Goal: Task Accomplishment & Management: Manage account settings

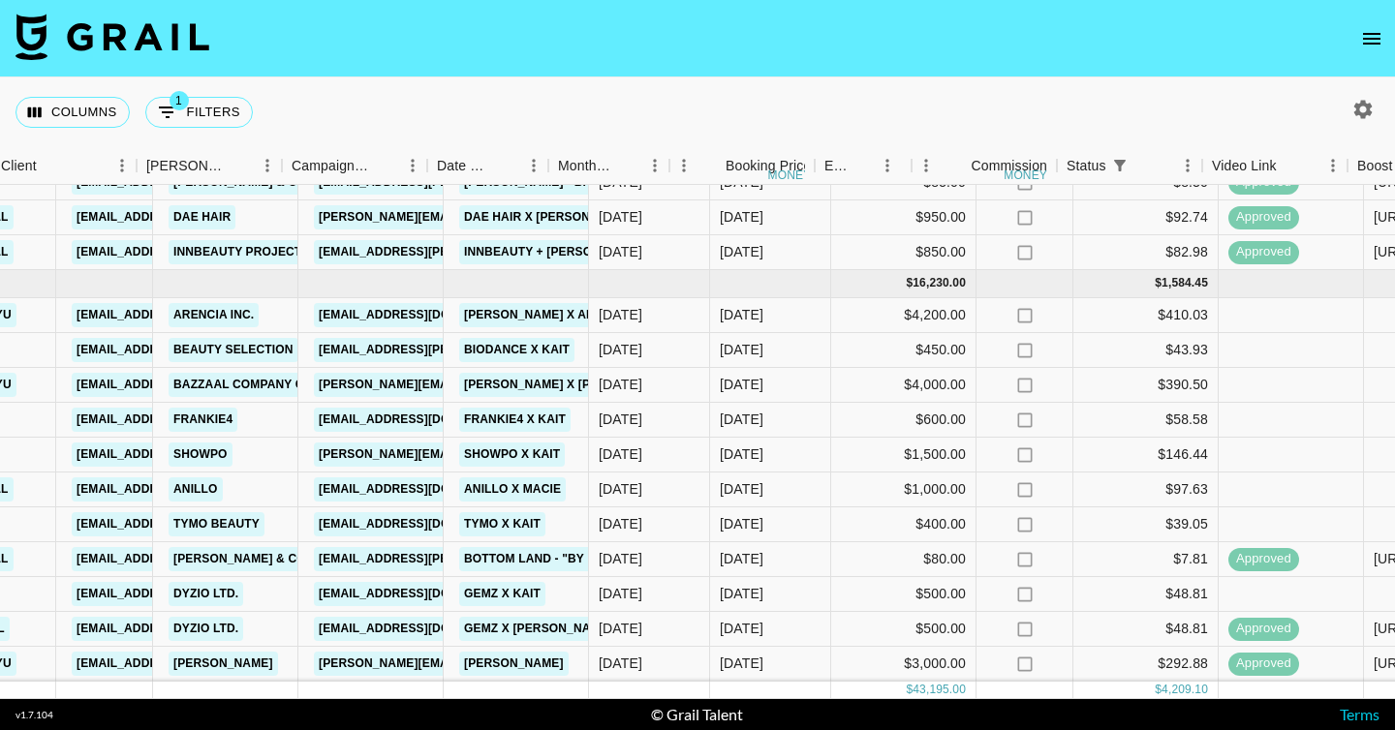
scroll to position [592, 788]
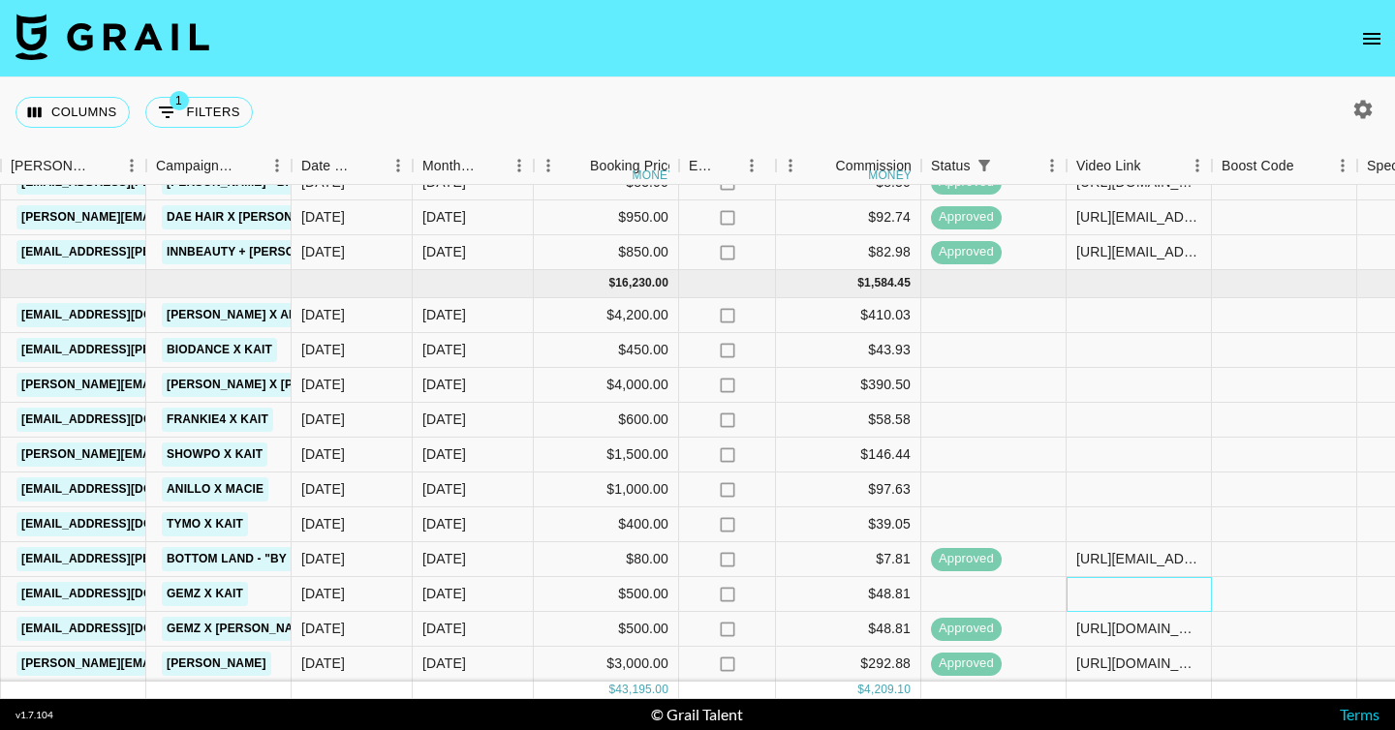
click at [1102, 592] on div at bounding box center [1138, 594] width 145 height 35
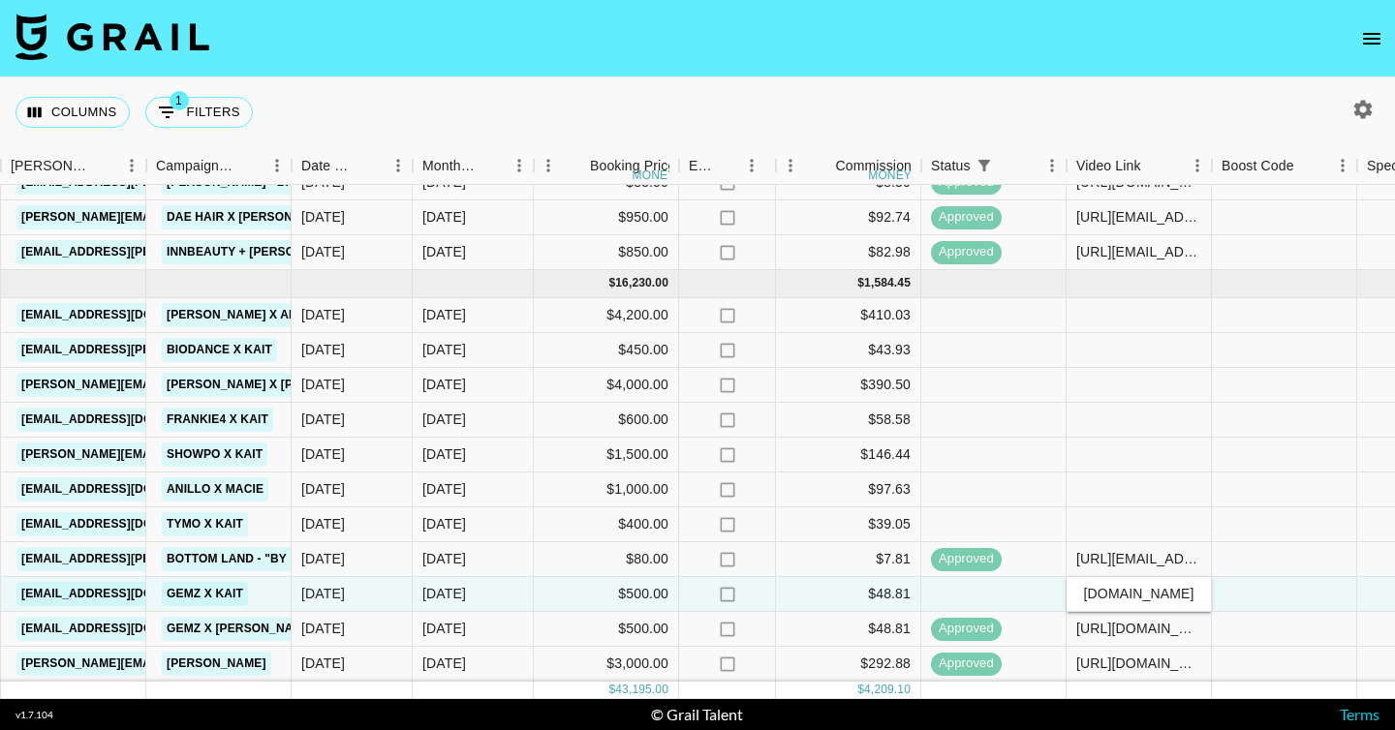
scroll to position [0, 283]
type input "[URL][DOMAIN_NAME]"
click at [1101, 500] on div at bounding box center [1138, 490] width 145 height 35
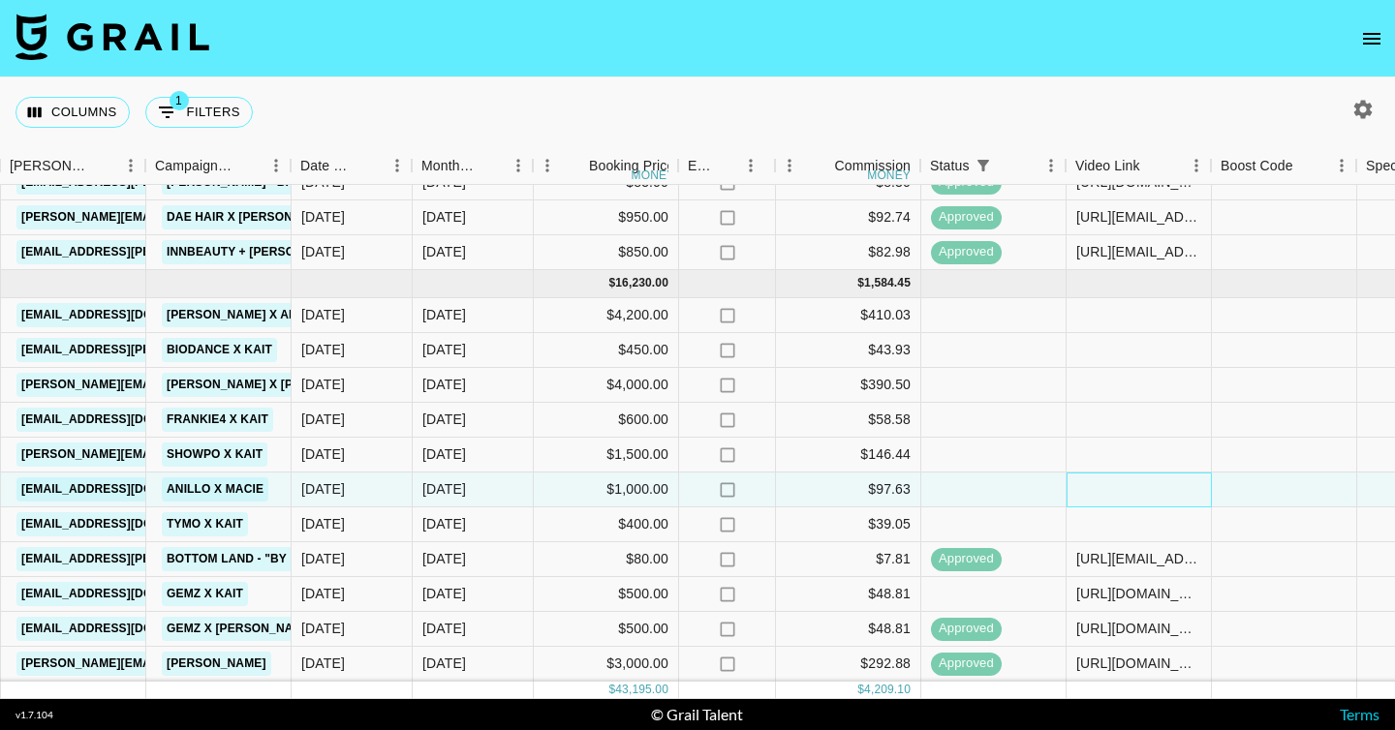
scroll to position [592, 1990]
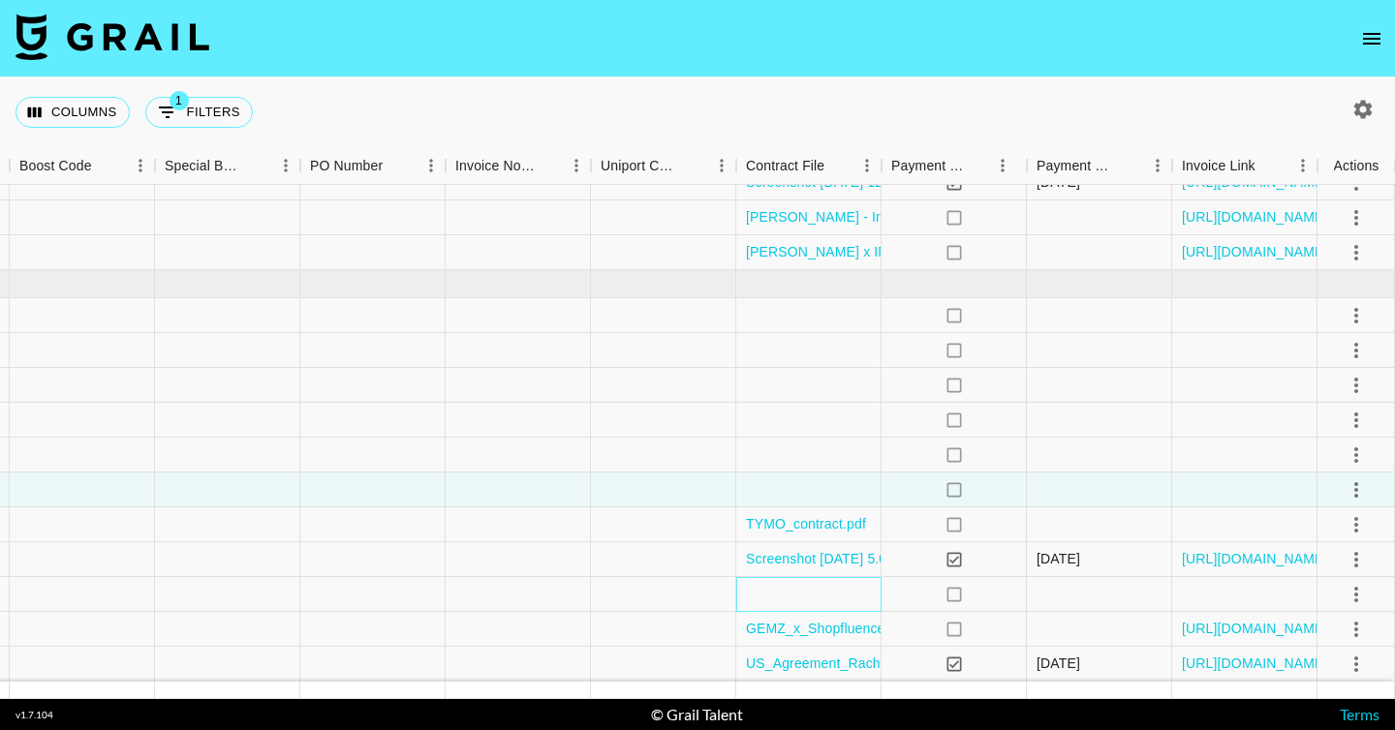
click at [785, 593] on div at bounding box center [808, 594] width 145 height 35
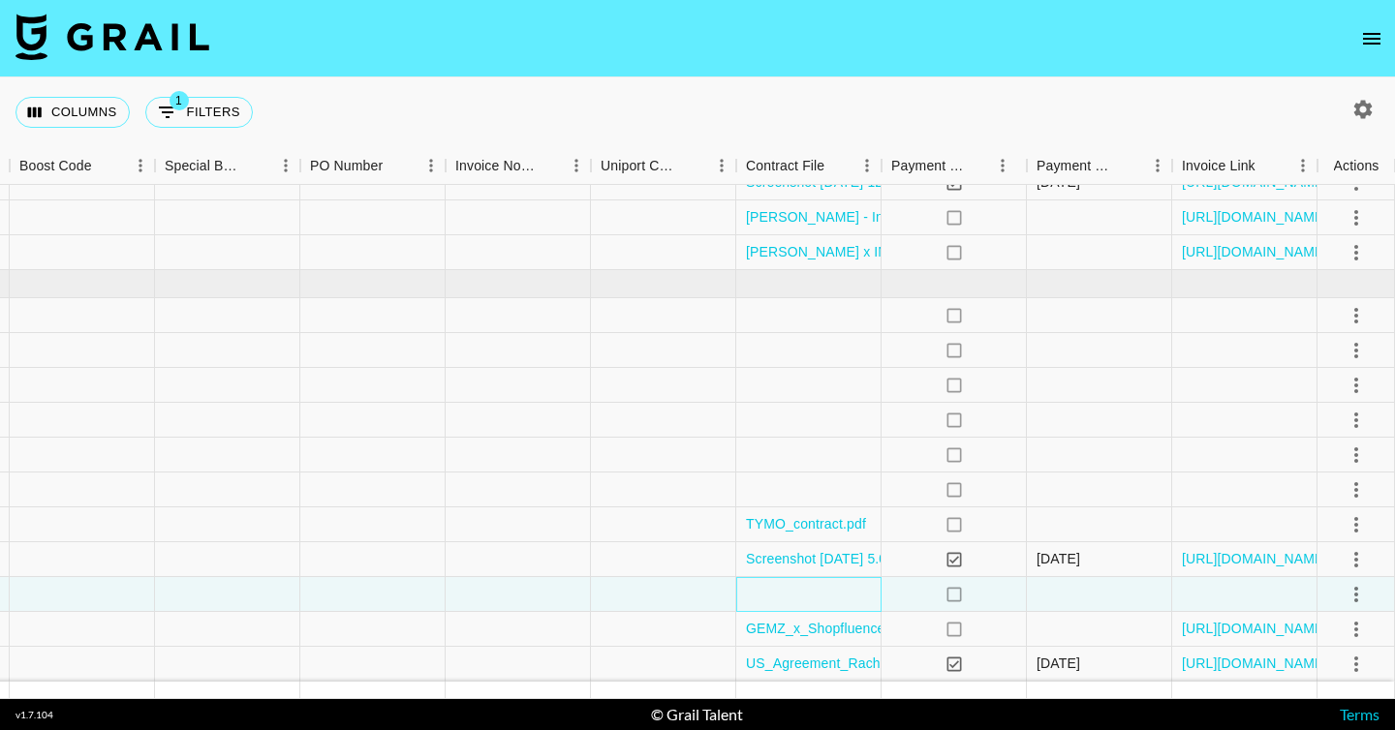
click at [785, 593] on div at bounding box center [808, 594] width 145 height 35
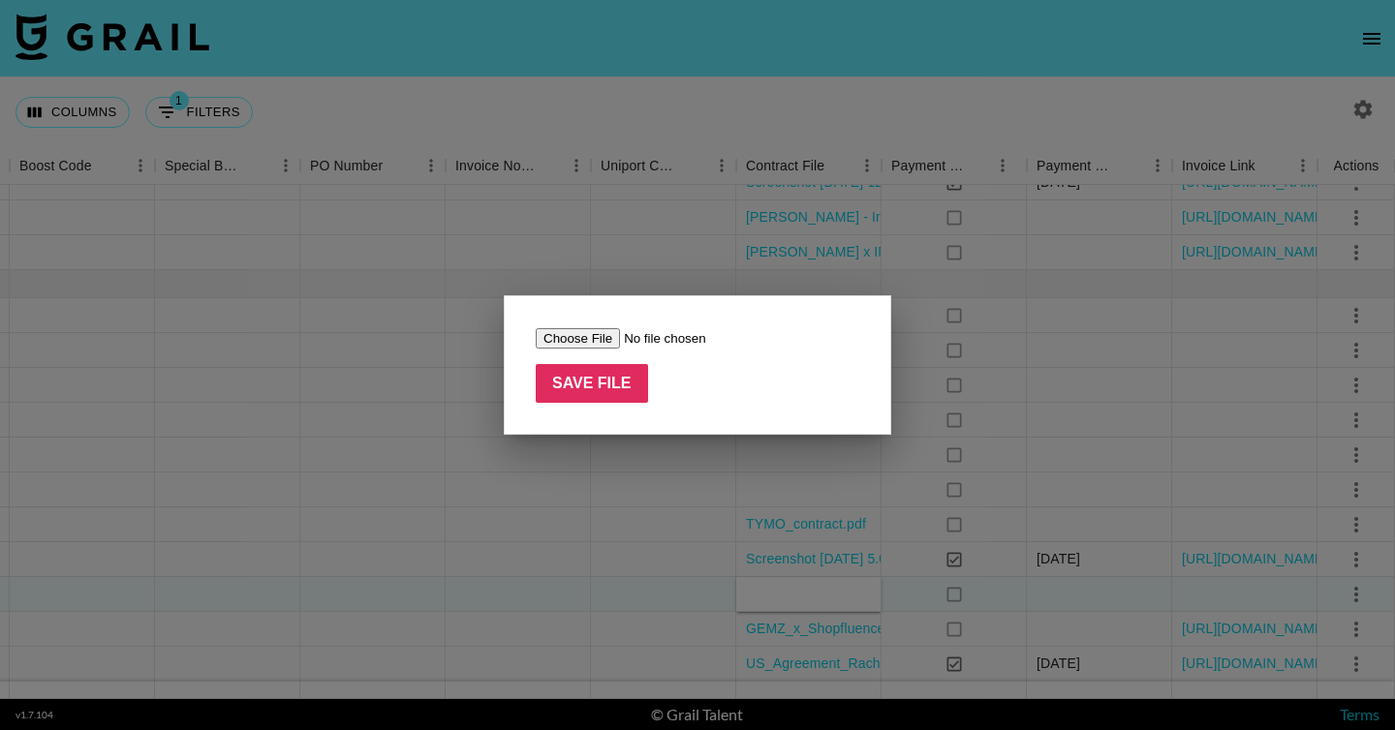
click at [590, 344] on input "file" at bounding box center [658, 338] width 245 height 20
type input "C:\fakepath\GEMZ_x_Shopfluence_Sep_2025_Influencer_Agreement__Kait_Harts-1.pdf"
click at [555, 375] on input "Save File" at bounding box center [592, 383] width 112 height 39
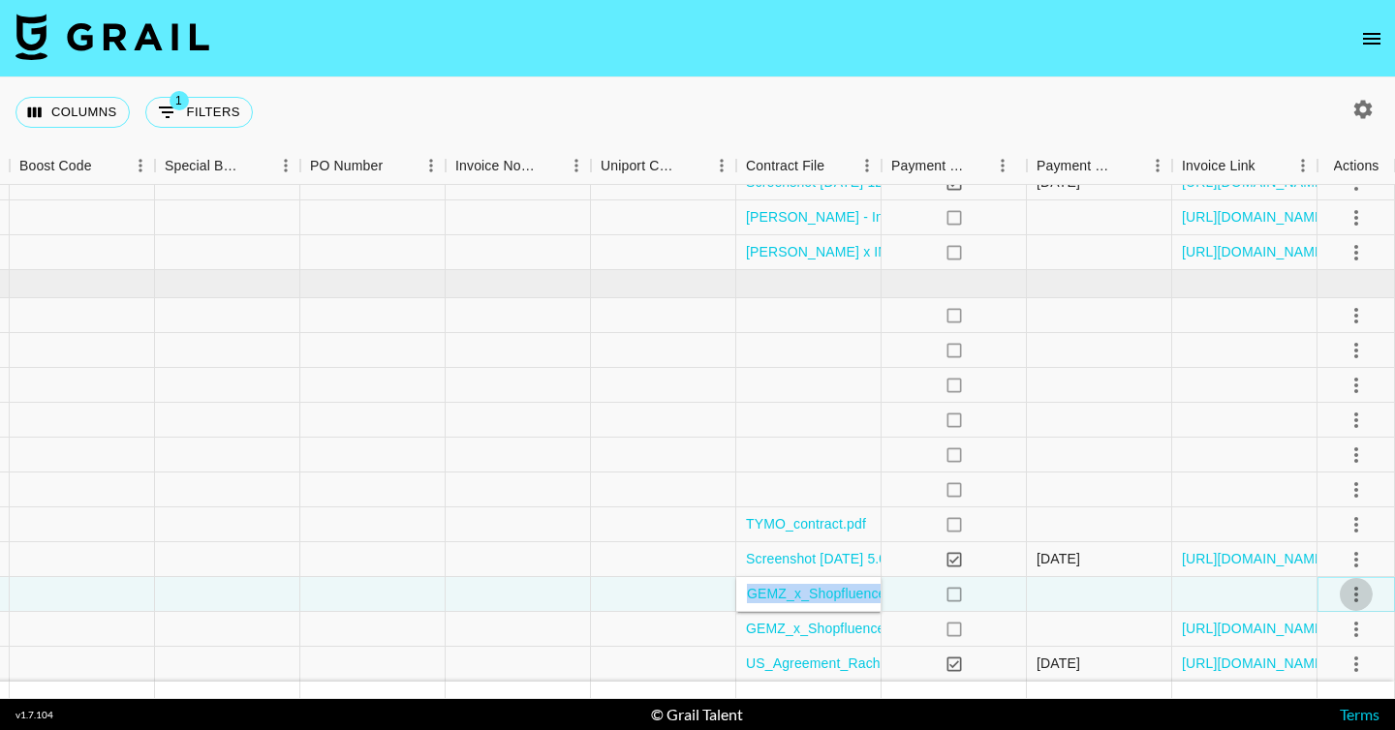
click at [1370, 586] on button "select merge strategy" at bounding box center [1356, 594] width 33 height 33
click at [1337, 558] on div "Approve" at bounding box center [1313, 552] width 59 height 23
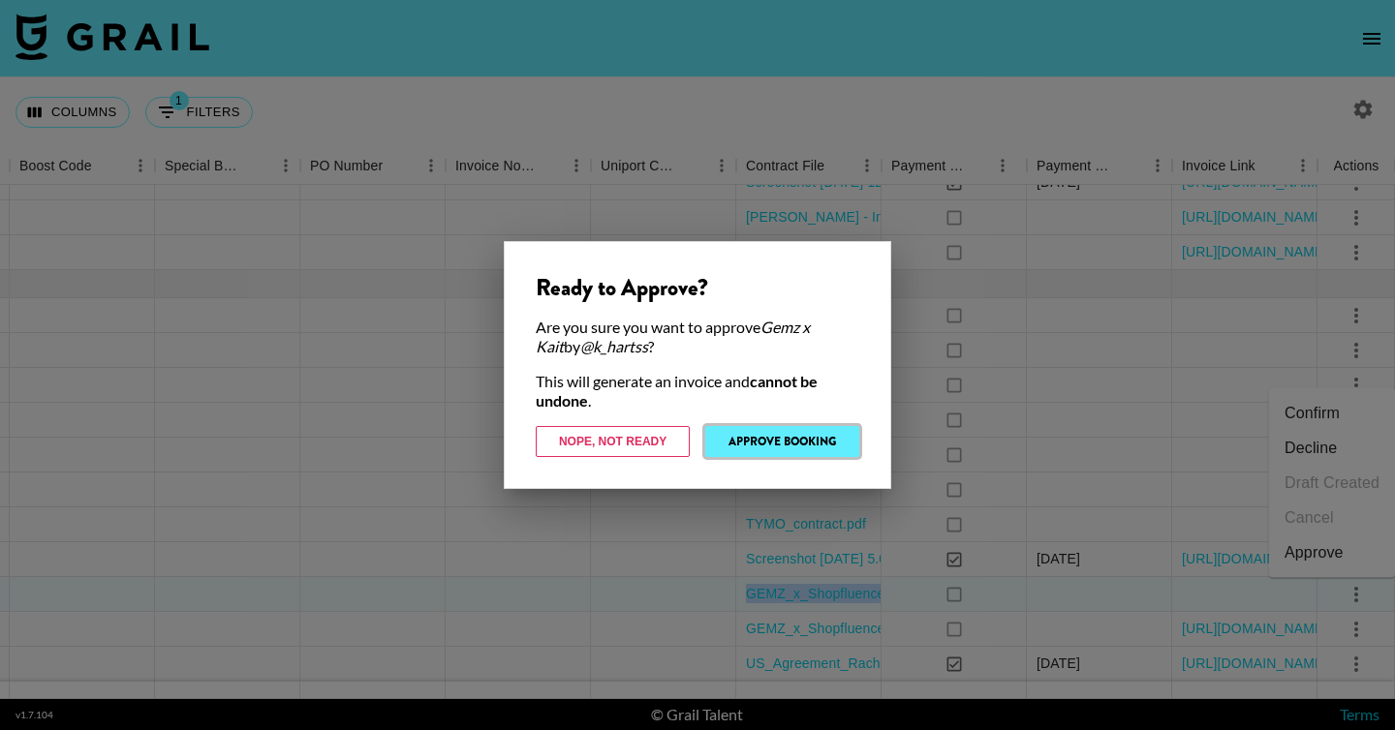
click at [840, 439] on button "Approve Booking" at bounding box center [782, 441] width 154 height 31
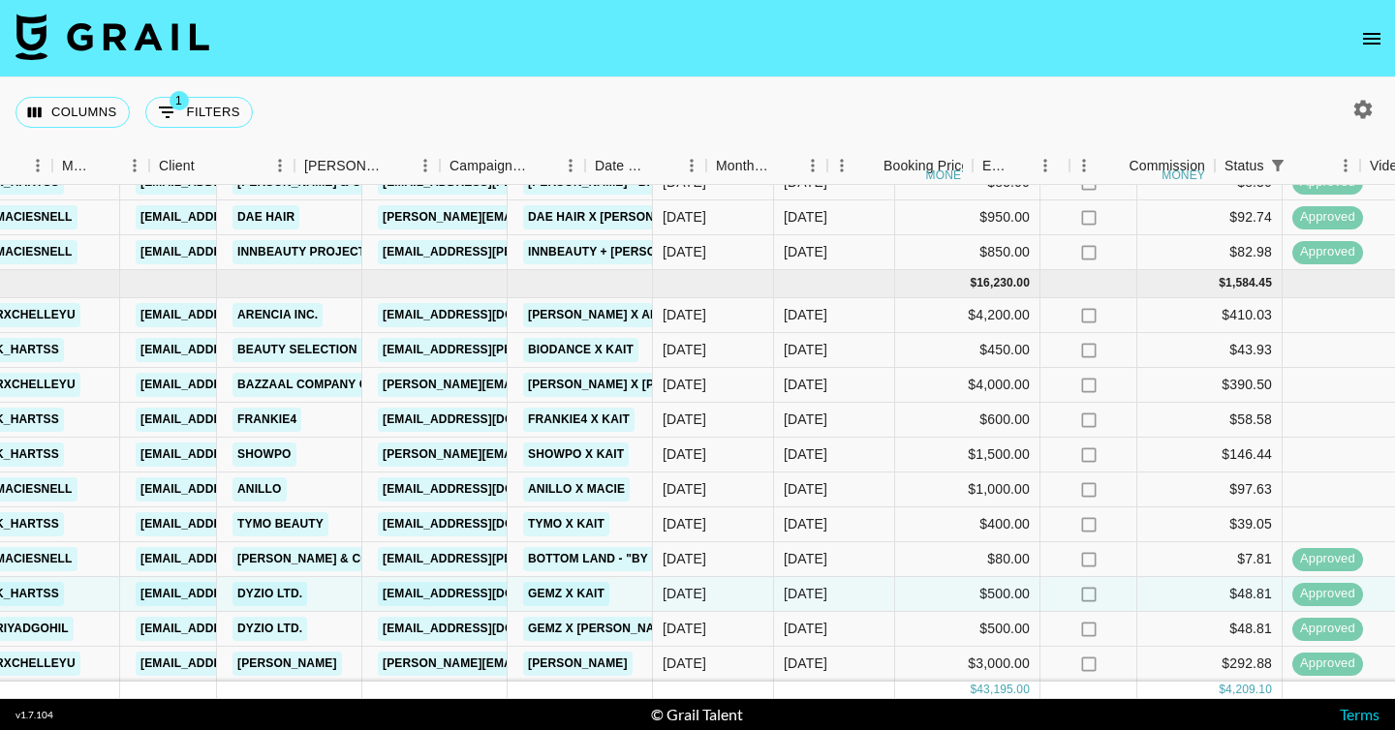
scroll to position [592, 513]
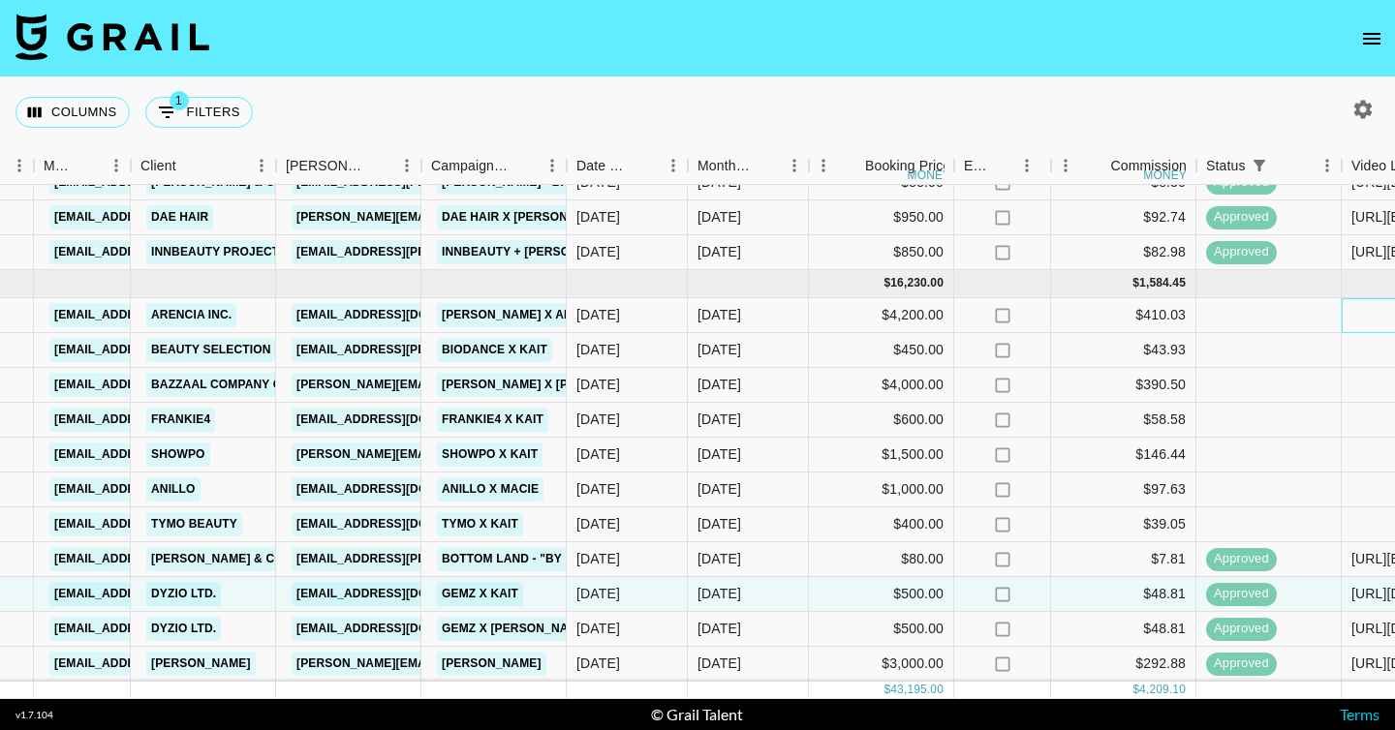
click at [1363, 317] on div at bounding box center [1413, 315] width 145 height 35
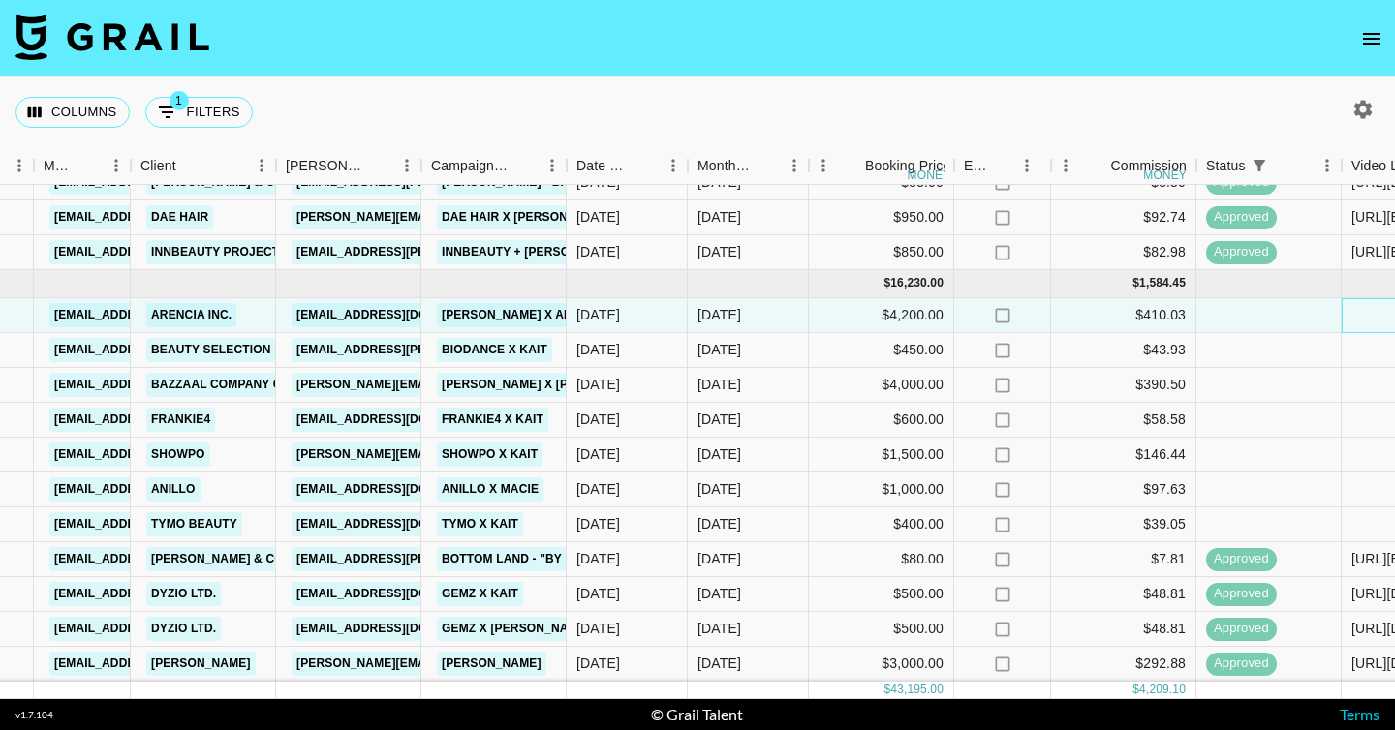
click at [1363, 317] on div at bounding box center [1413, 315] width 145 height 35
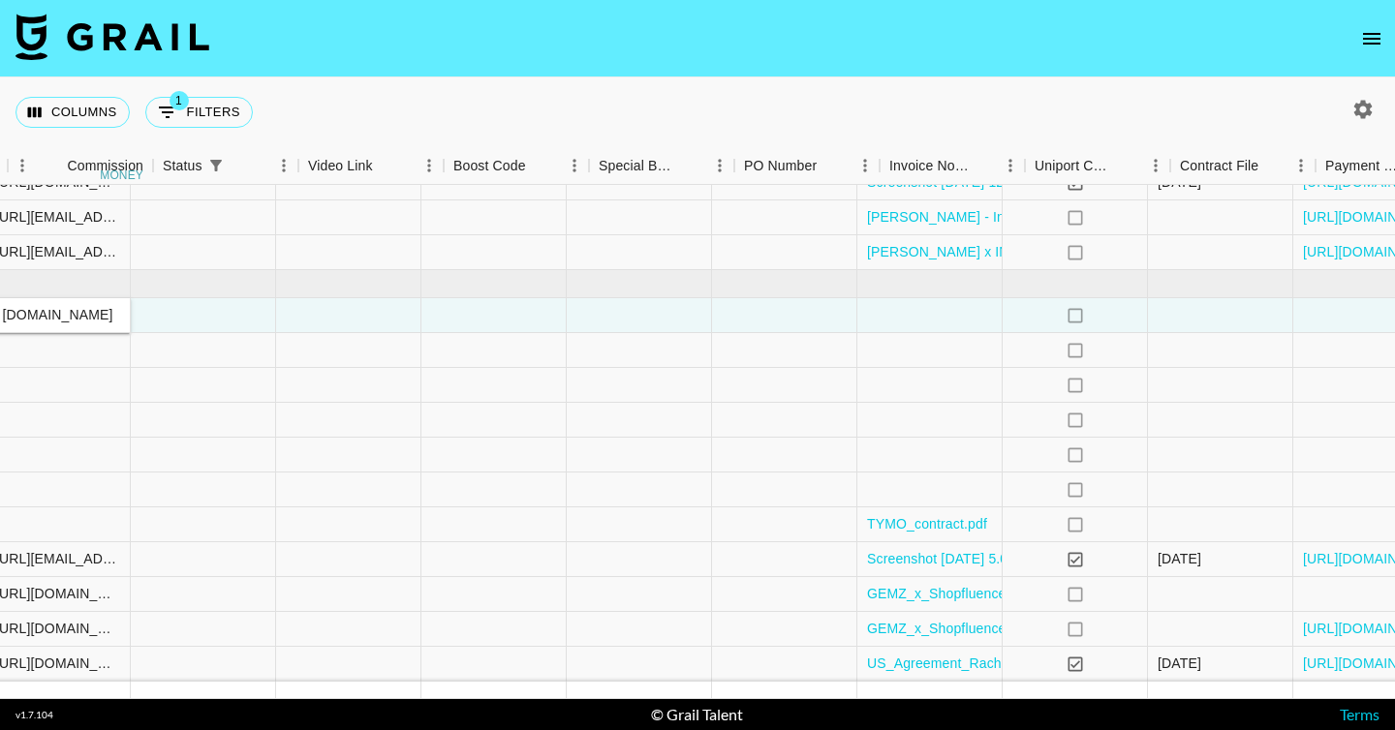
scroll to position [592, 1978]
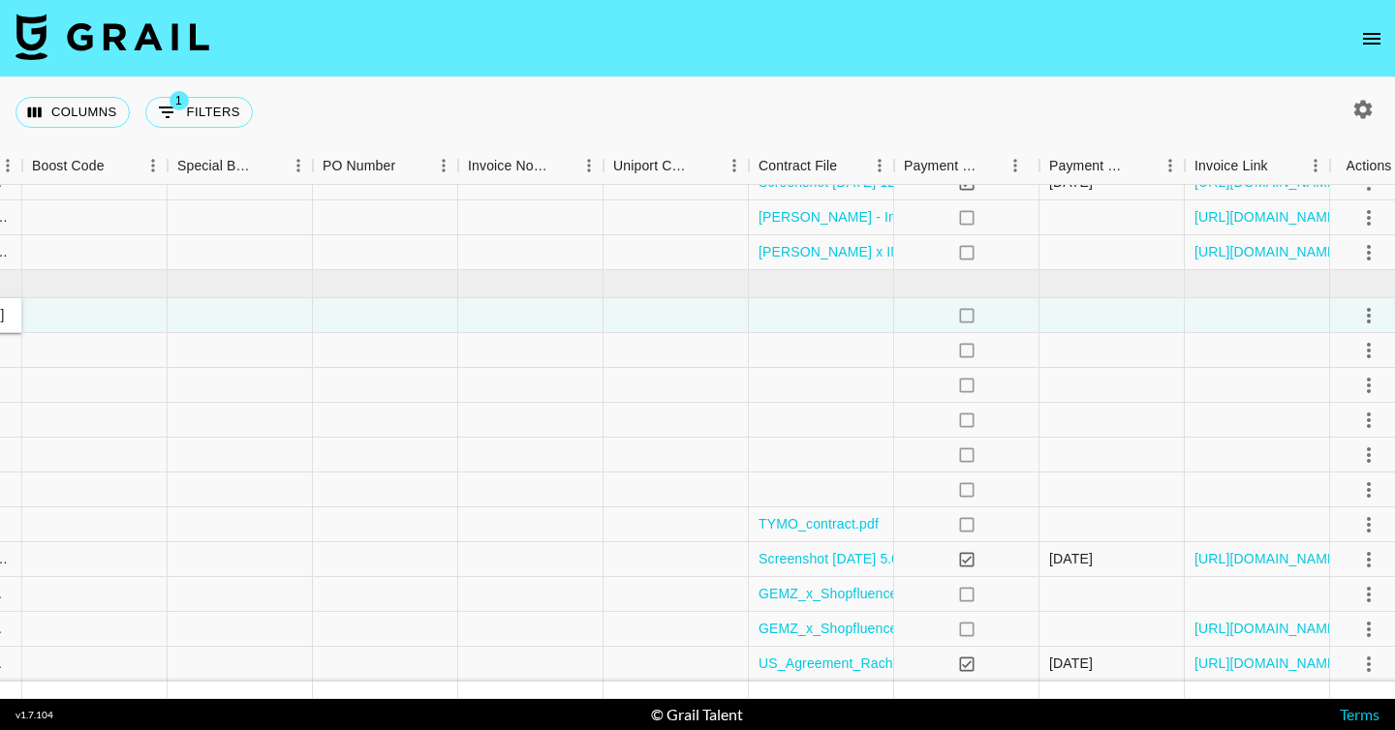
type input "[URL][DOMAIN_NAME]"
click at [868, 313] on div at bounding box center [821, 315] width 145 height 35
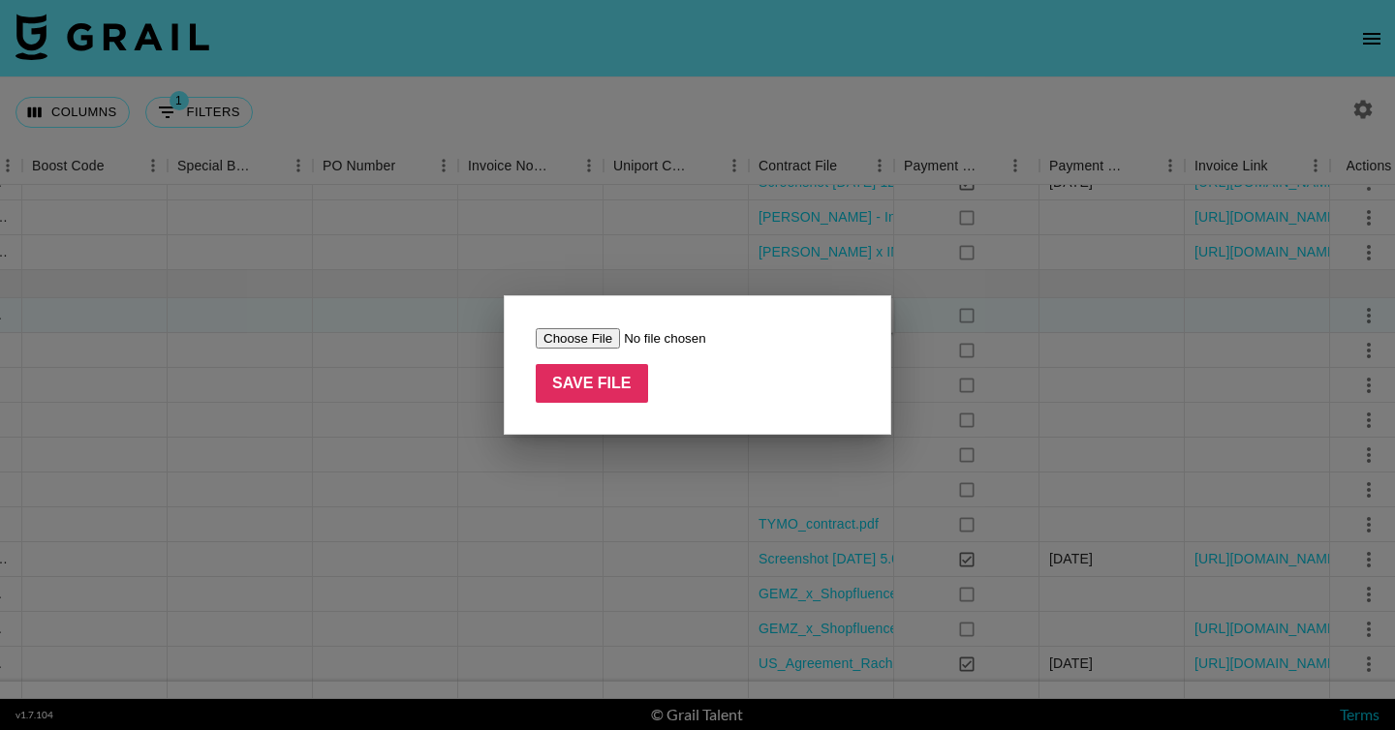
click at [602, 333] on input "file" at bounding box center [658, 338] width 245 height 20
type input "C:\fakepath\Arencia Sponsorship Agreement - [PERSON_NAME] (1).pdf"
click at [639, 387] on input "Save File" at bounding box center [592, 383] width 112 height 39
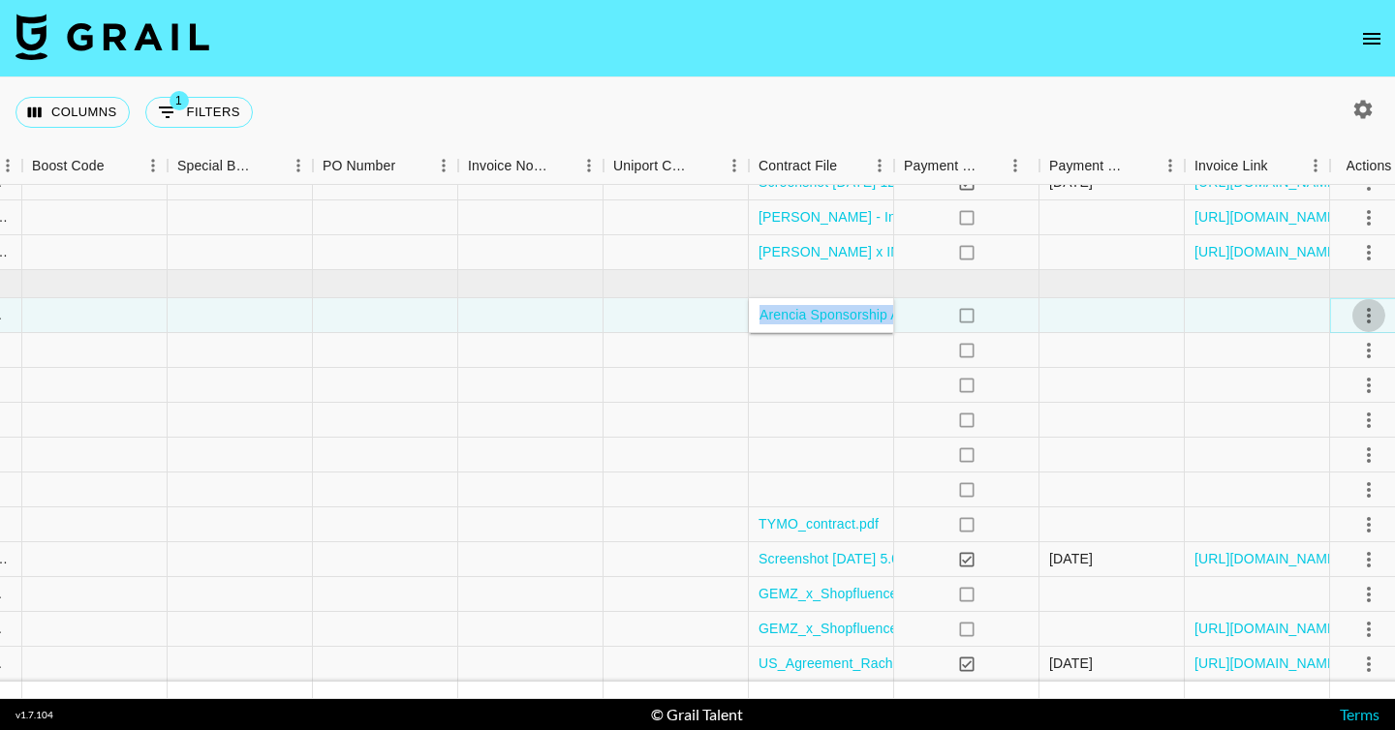
click at [1361, 314] on icon "select merge strategy" at bounding box center [1368, 315] width 23 height 23
click at [1334, 493] on div "Approve" at bounding box center [1313, 496] width 59 height 23
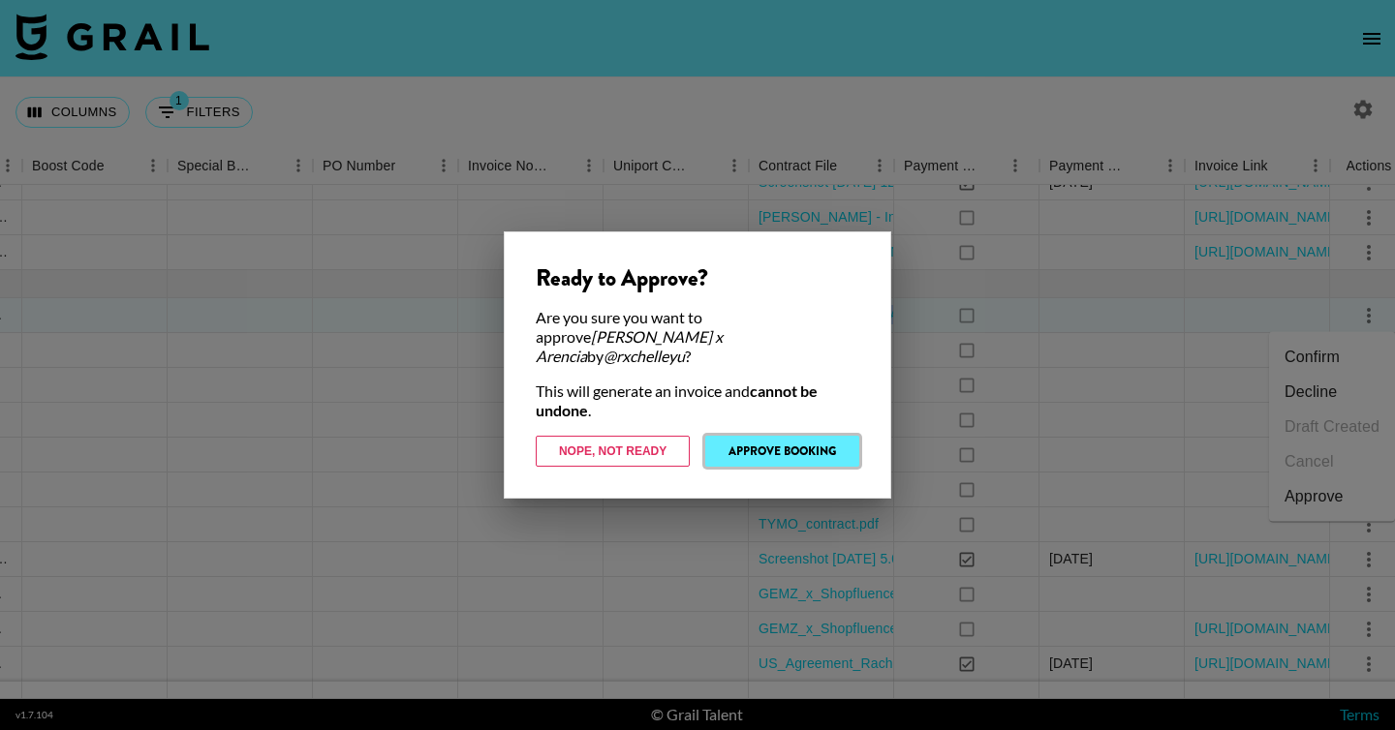
click at [747, 436] on button "Approve Booking" at bounding box center [782, 451] width 154 height 31
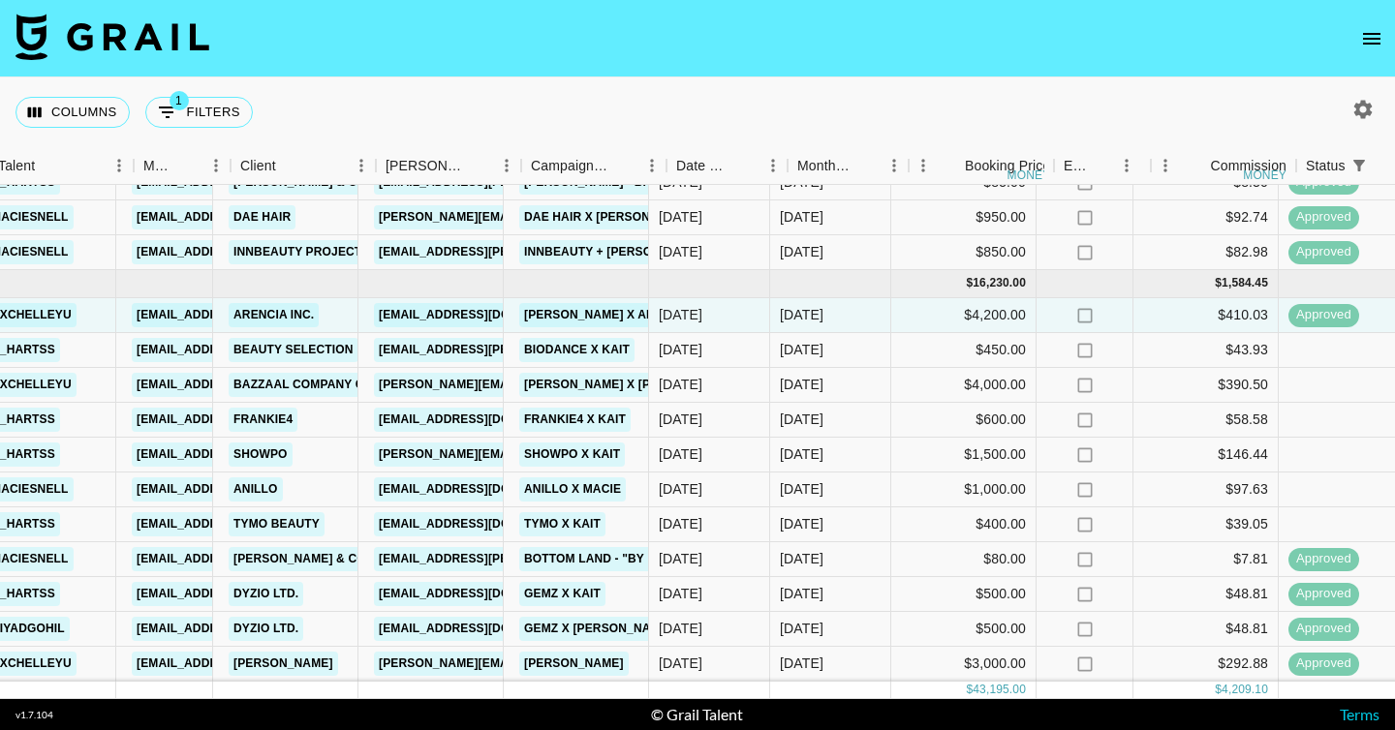
scroll to position [592, 490]
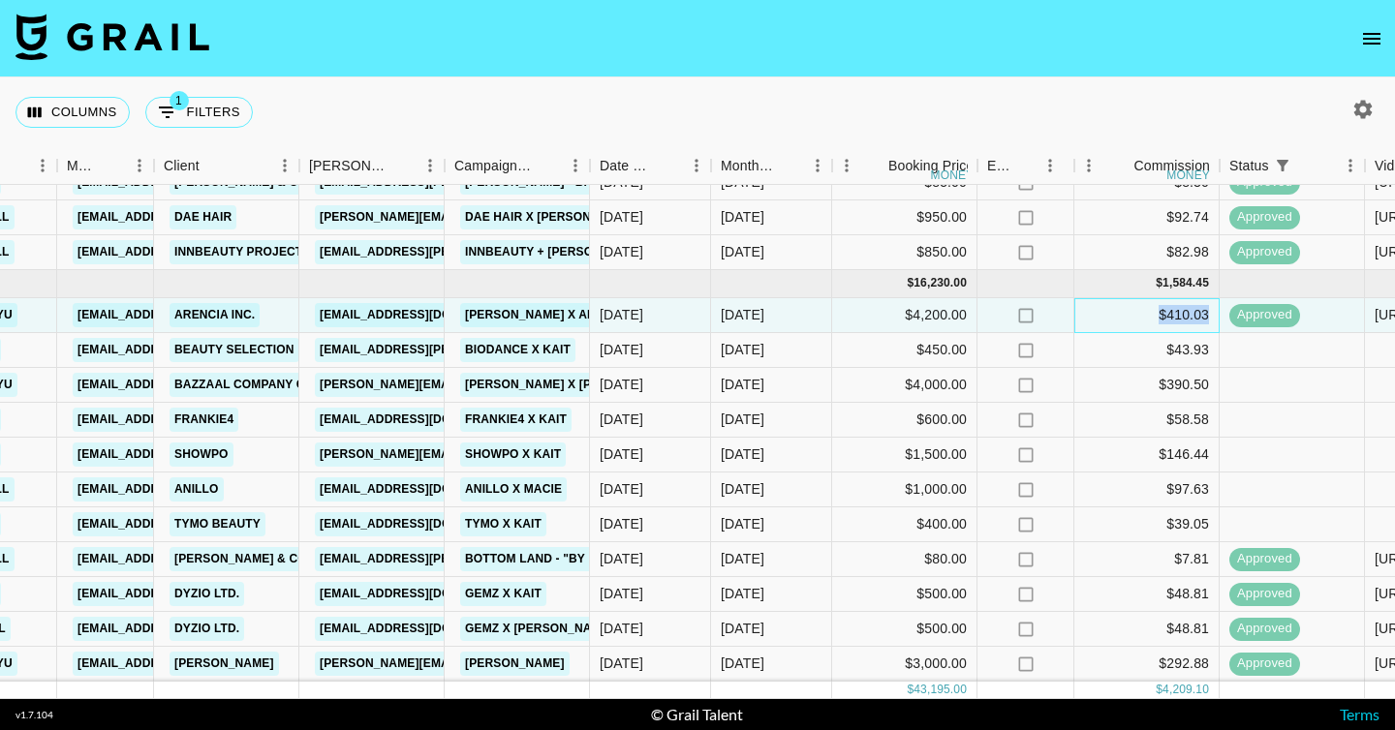
copy div "$410.03"
drag, startPoint x: 1155, startPoint y: 317, endPoint x: 1211, endPoint y: 318, distance: 55.2
click at [1211, 318] on div "$410.03" at bounding box center [1146, 315] width 145 height 35
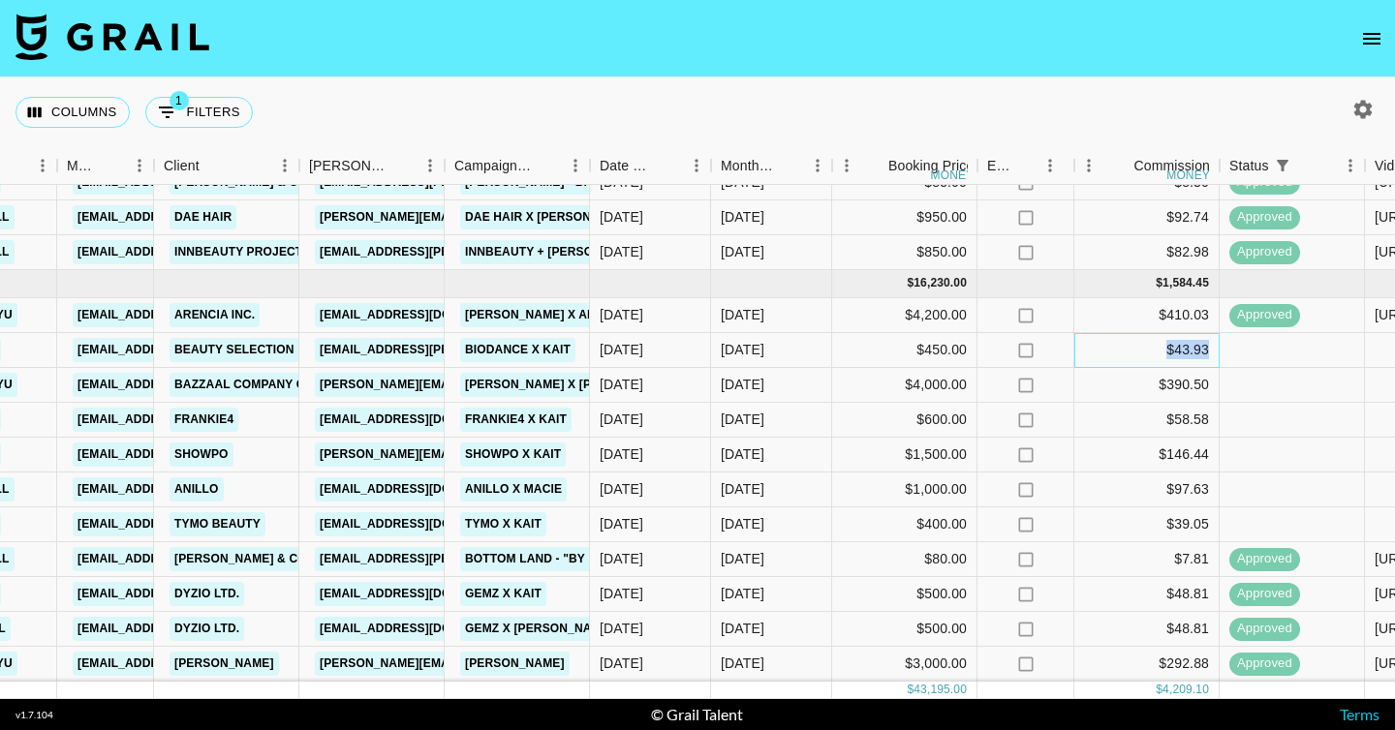
drag, startPoint x: 1159, startPoint y: 350, endPoint x: 1215, endPoint y: 351, distance: 55.2
click at [1215, 351] on div "$43.93" at bounding box center [1146, 350] width 145 height 35
copy div "$43.93"
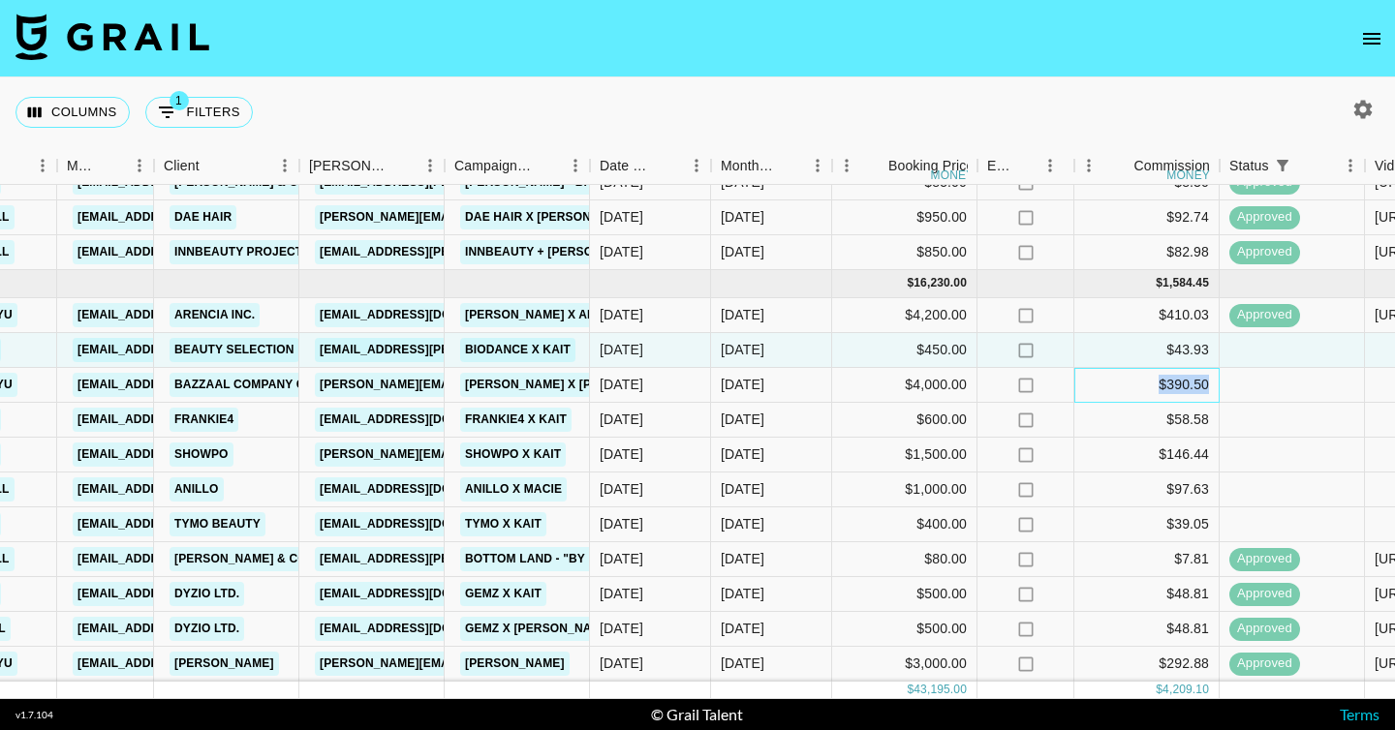
drag, startPoint x: 1157, startPoint y: 390, endPoint x: 1212, endPoint y: 390, distance: 54.2
click at [1212, 390] on div "$390.50" at bounding box center [1146, 385] width 145 height 35
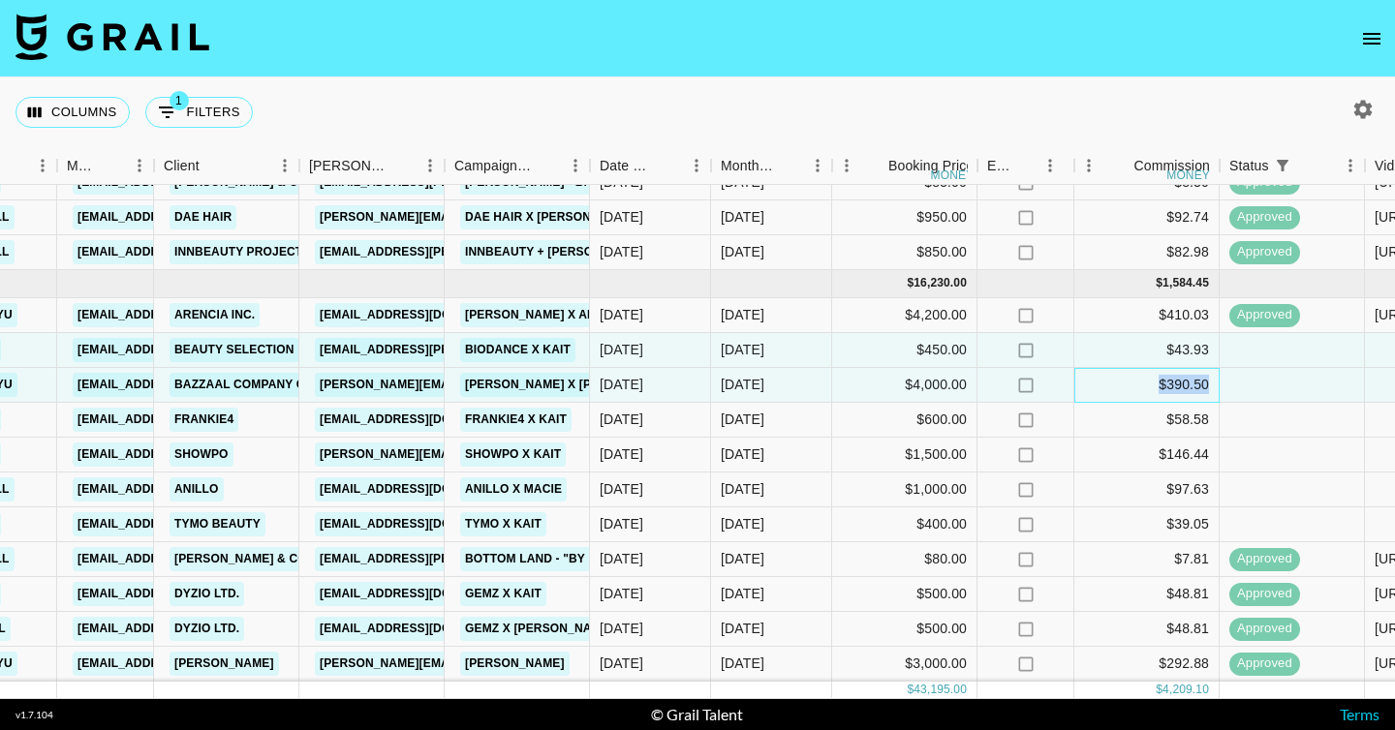
copy div "$390.50"
drag, startPoint x: 1165, startPoint y: 416, endPoint x: 1210, endPoint y: 417, distance: 44.6
click at [1210, 417] on div "$58.58" at bounding box center [1146, 420] width 145 height 35
copy div "$58.58"
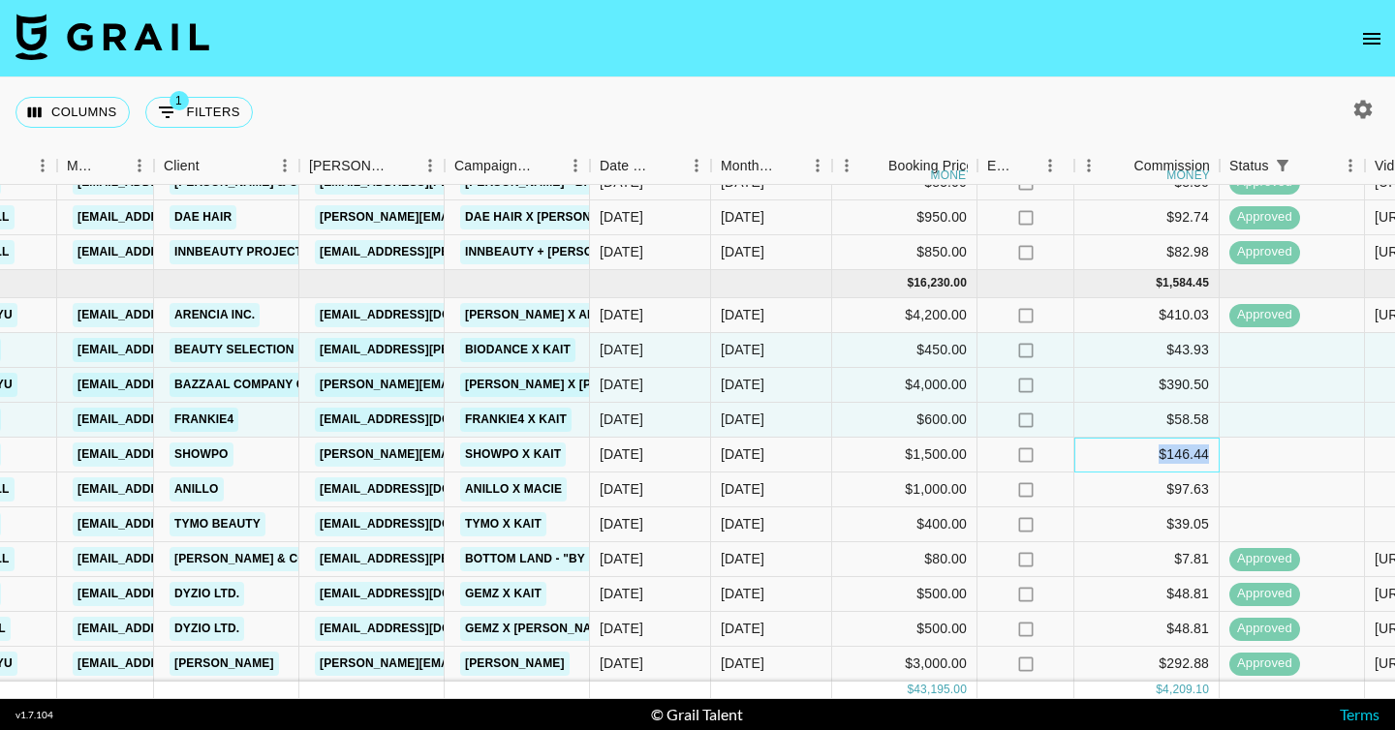
drag, startPoint x: 1155, startPoint y: 456, endPoint x: 1224, endPoint y: 457, distance: 68.8
click at [1224, 457] on div "rec9mC3hALA7CfgZI k_hartss [EMAIL_ADDRESS][DOMAIN_NAME] [PERSON_NAME] [PERSON_N…" at bounding box center [1202, 455] width 3385 height 35
copy div "$146.44"
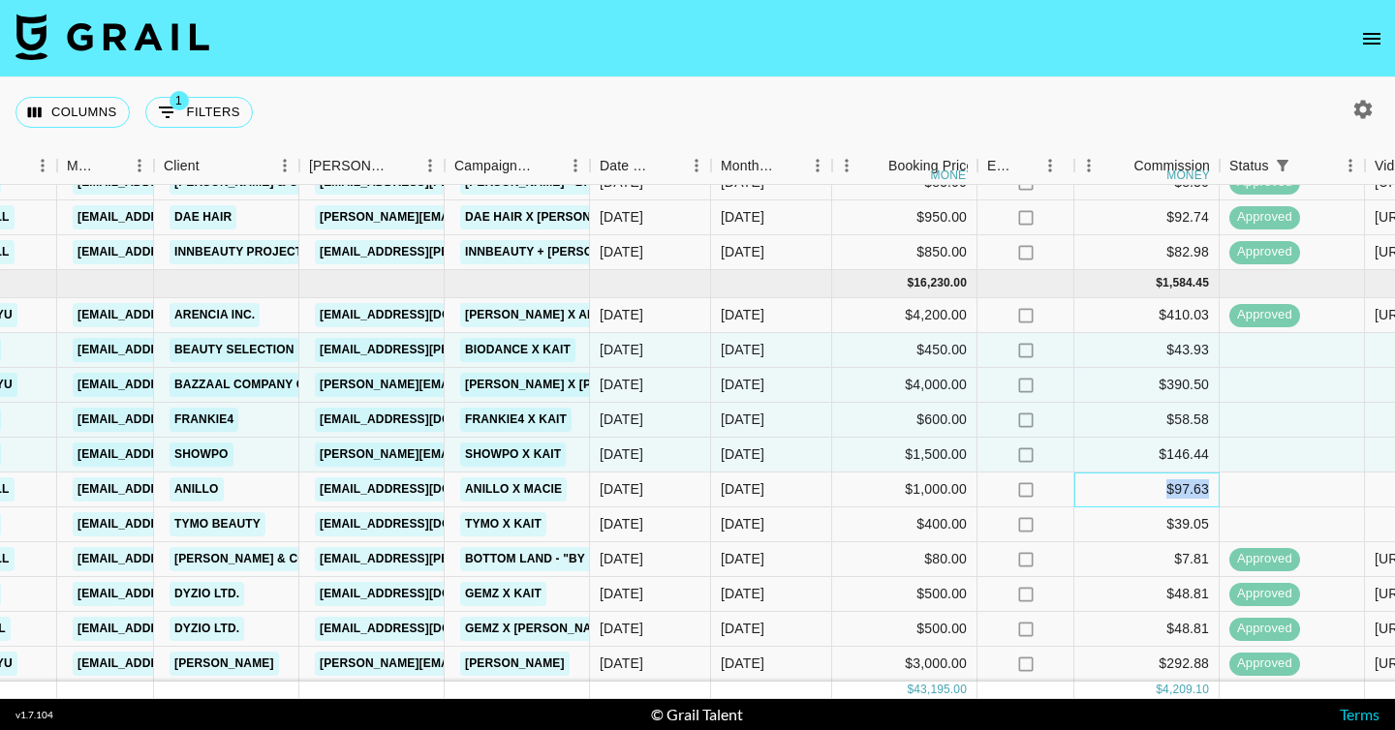
drag, startPoint x: 1160, startPoint y: 491, endPoint x: 1213, endPoint y: 492, distance: 52.3
click at [1213, 492] on div "$97.63" at bounding box center [1146, 490] width 145 height 35
copy div "$97.63"
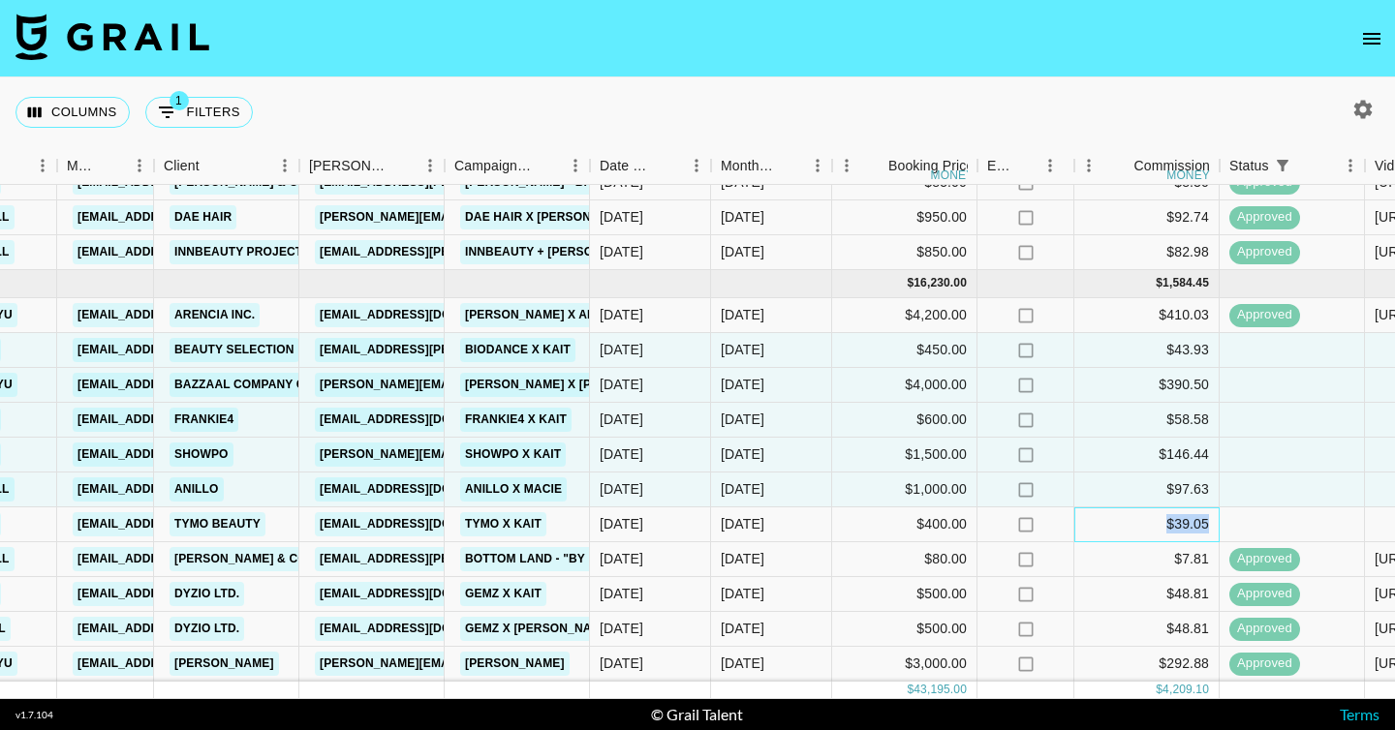
copy div "$39.05"
drag, startPoint x: 1162, startPoint y: 529, endPoint x: 1213, endPoint y: 531, distance: 50.4
click at [1213, 531] on div "$39.05" at bounding box center [1146, 525] width 145 height 35
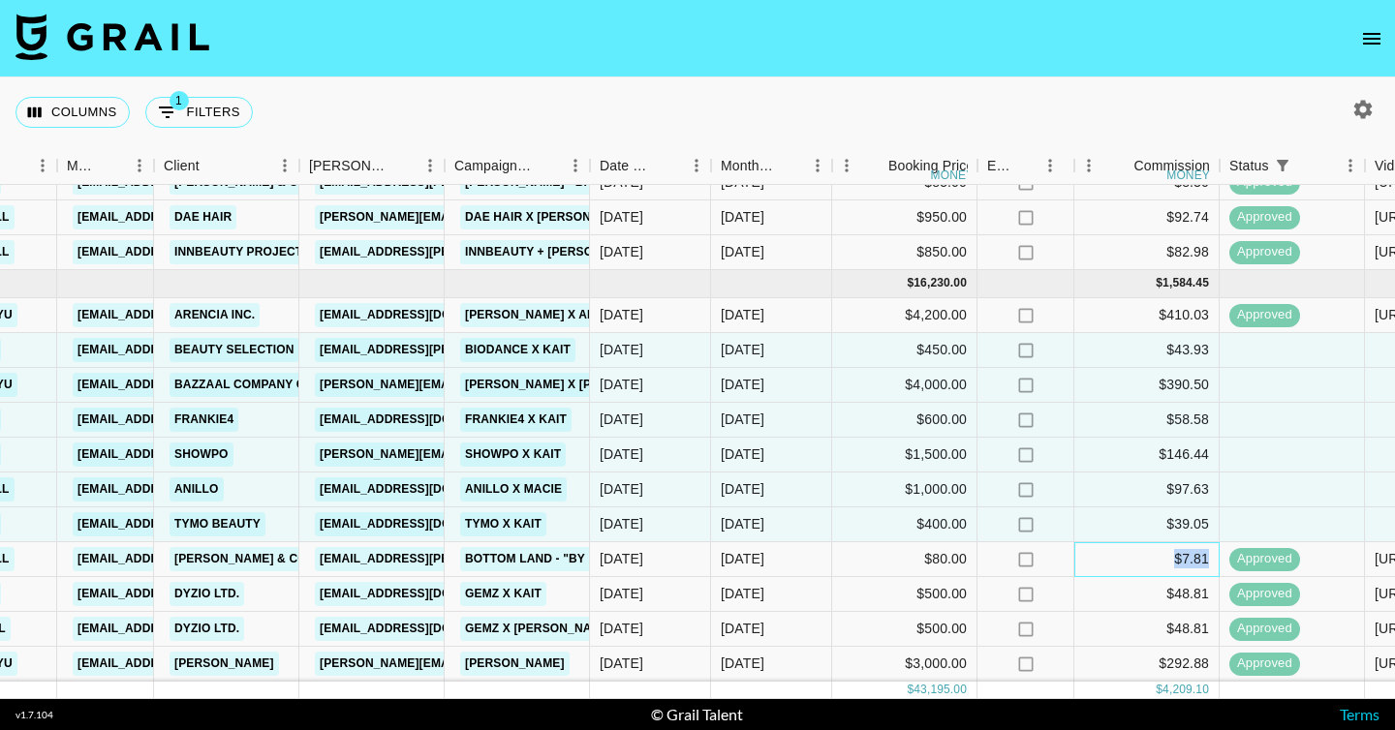
drag, startPoint x: 1168, startPoint y: 563, endPoint x: 1210, endPoint y: 563, distance: 41.6
click at [1210, 563] on div "$7.81" at bounding box center [1146, 559] width 145 height 35
copy div "$7.81"
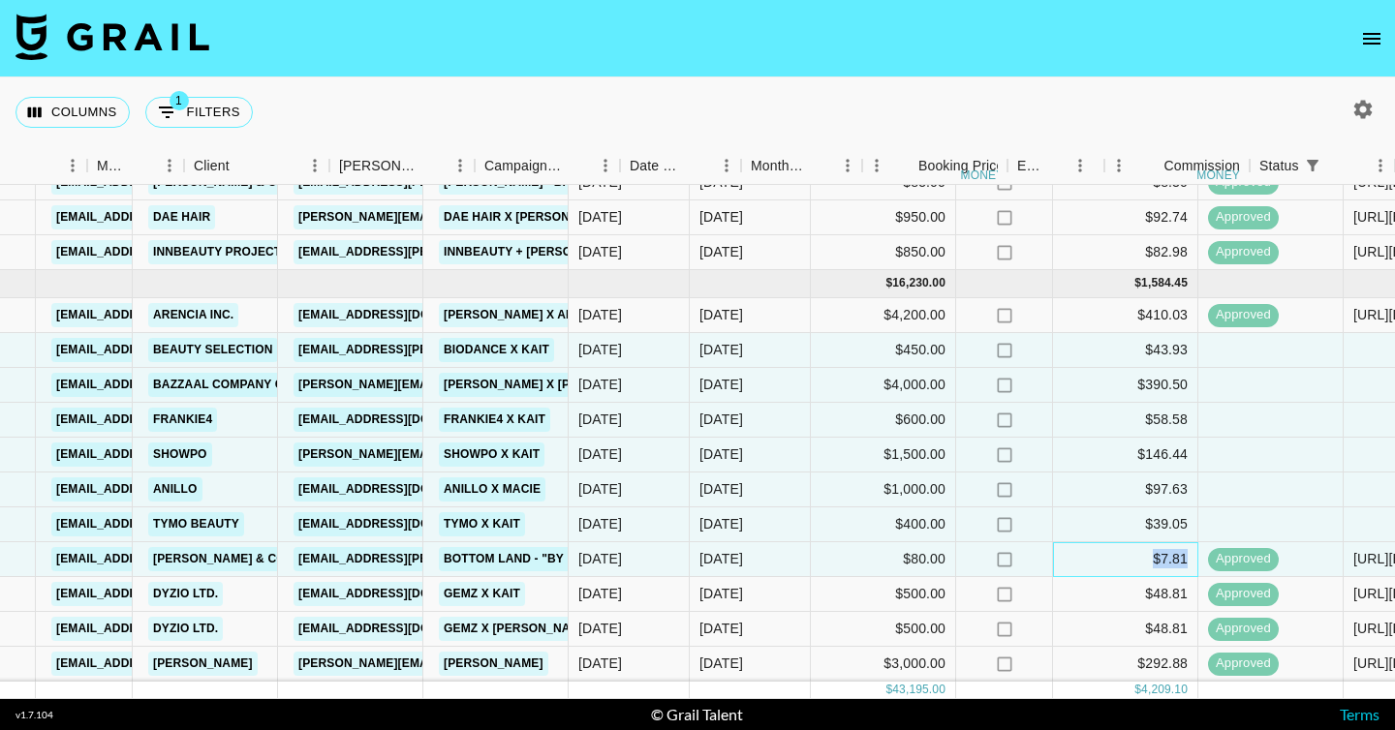
scroll to position [592, 723]
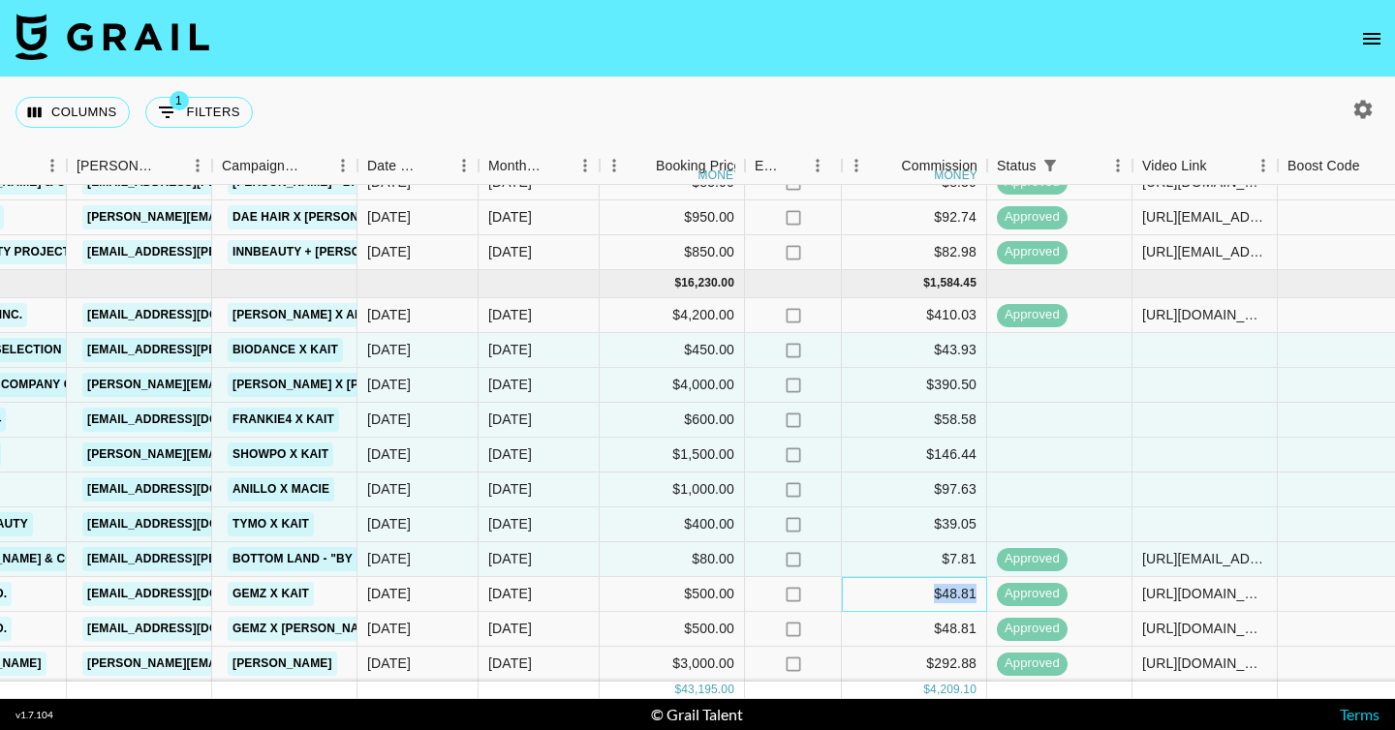
drag, startPoint x: 923, startPoint y: 595, endPoint x: 981, endPoint y: 597, distance: 58.1
click at [981, 597] on div "$48.81" at bounding box center [914, 594] width 145 height 35
copy div "$48.81"
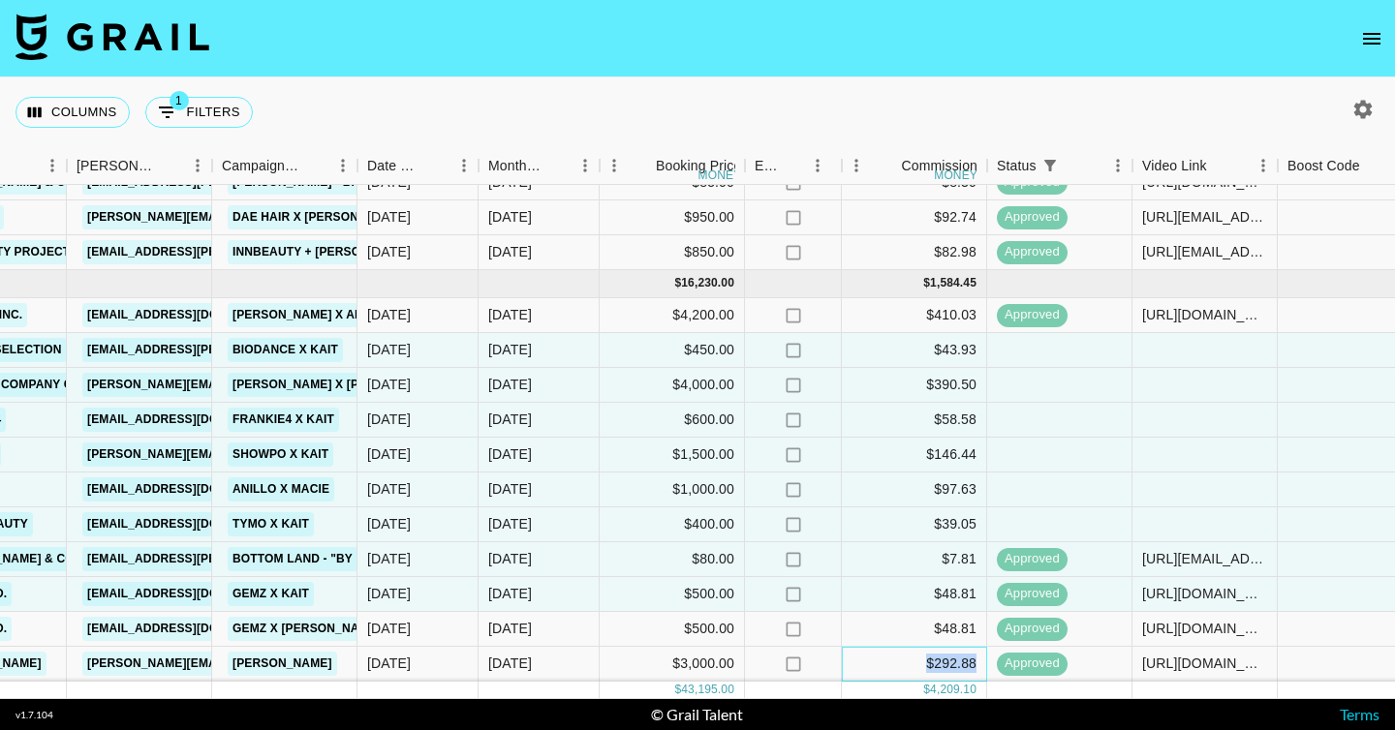
drag, startPoint x: 921, startPoint y: 665, endPoint x: 984, endPoint y: 665, distance: 63.0
click at [984, 665] on div "$292.88" at bounding box center [914, 664] width 145 height 35
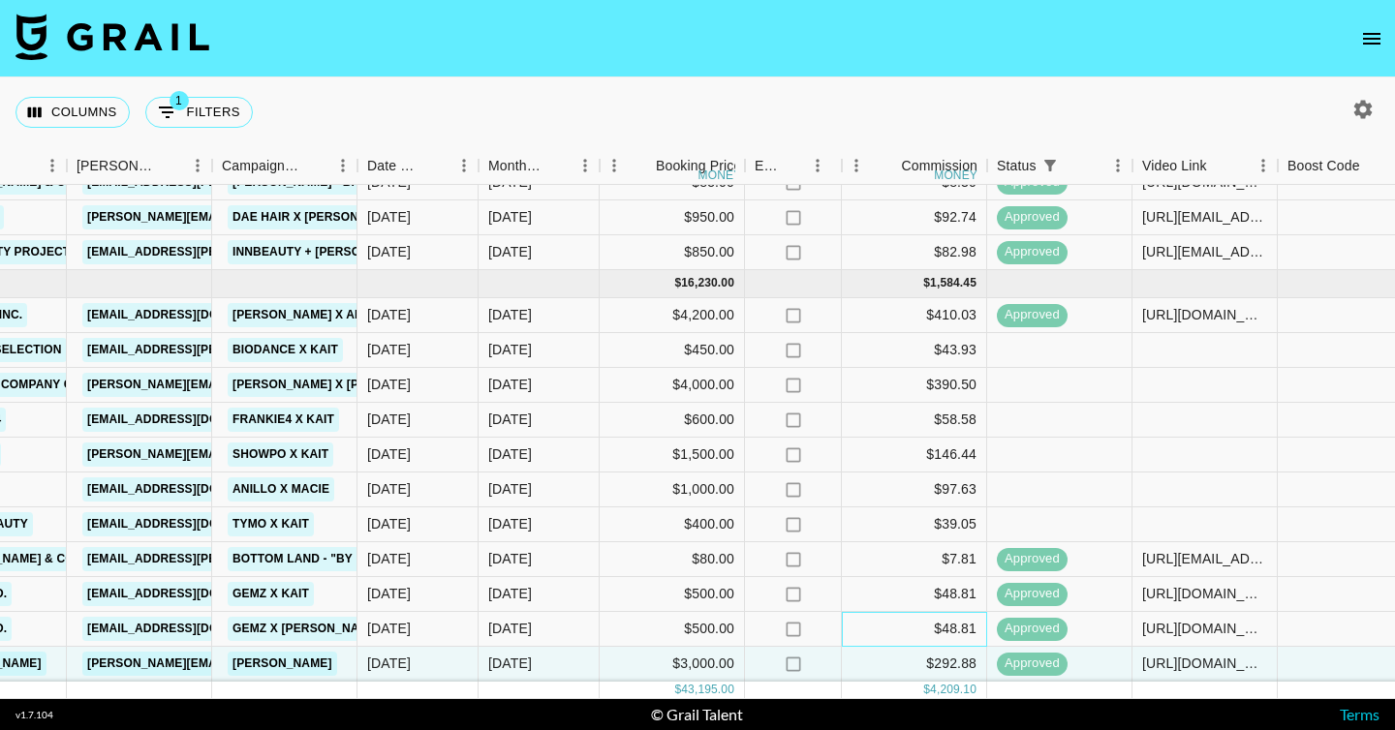
click at [938, 633] on div "$48.81" at bounding box center [914, 629] width 145 height 35
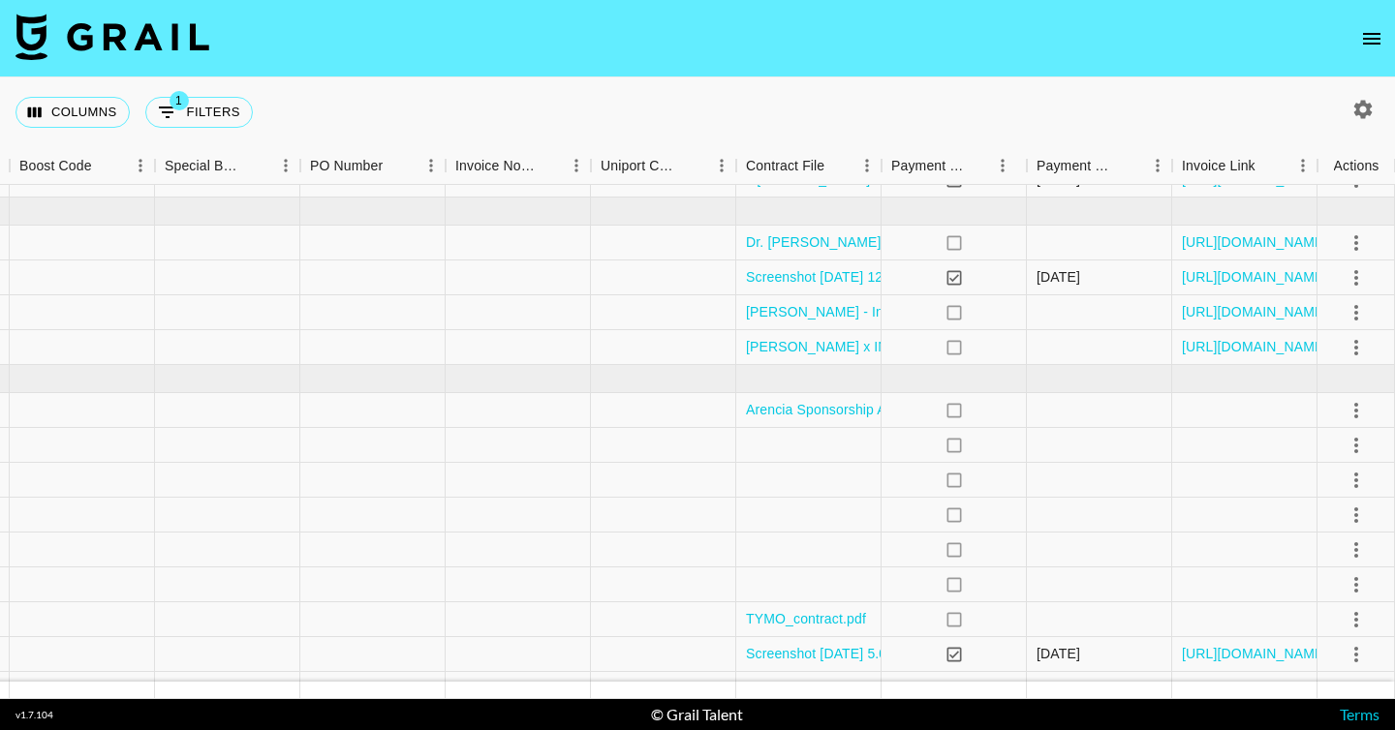
scroll to position [398, 1990]
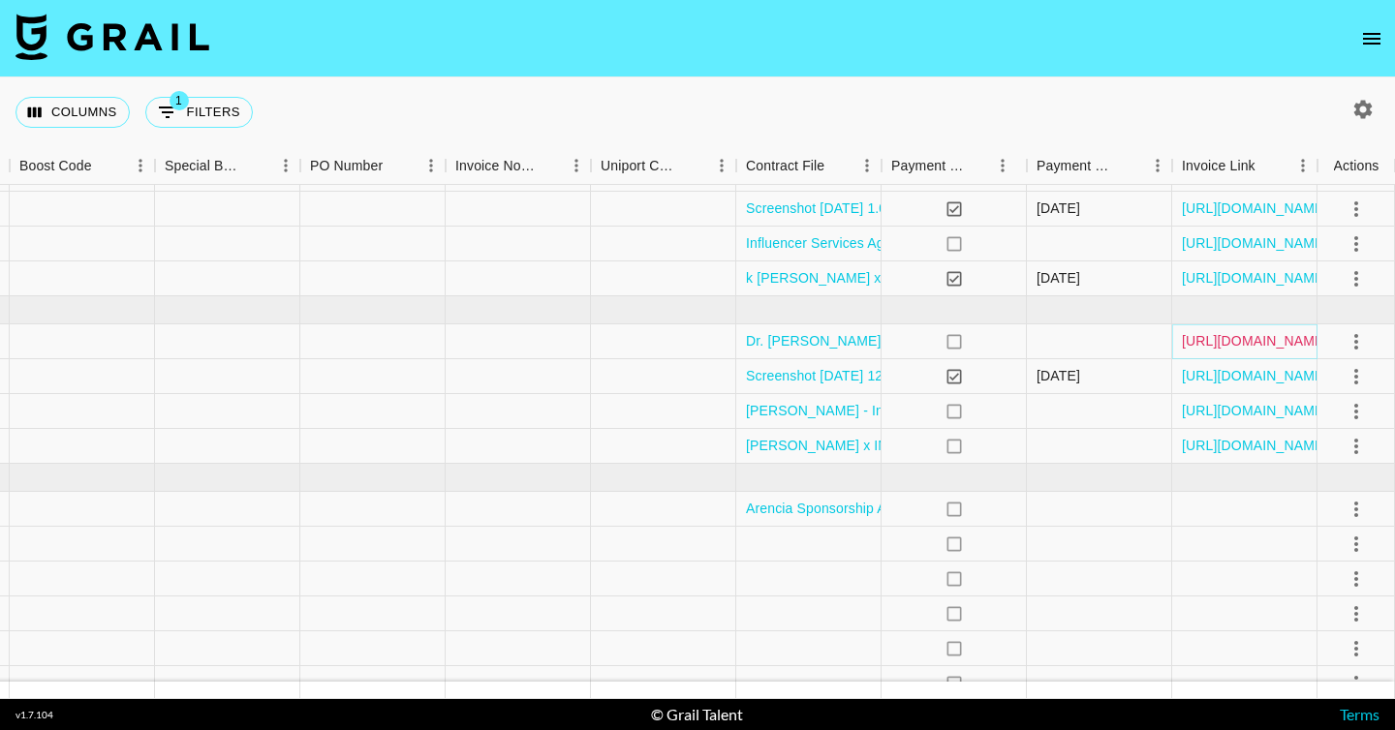
click at [1245, 350] on link "[URL][DOMAIN_NAME]" at bounding box center [1255, 340] width 146 height 19
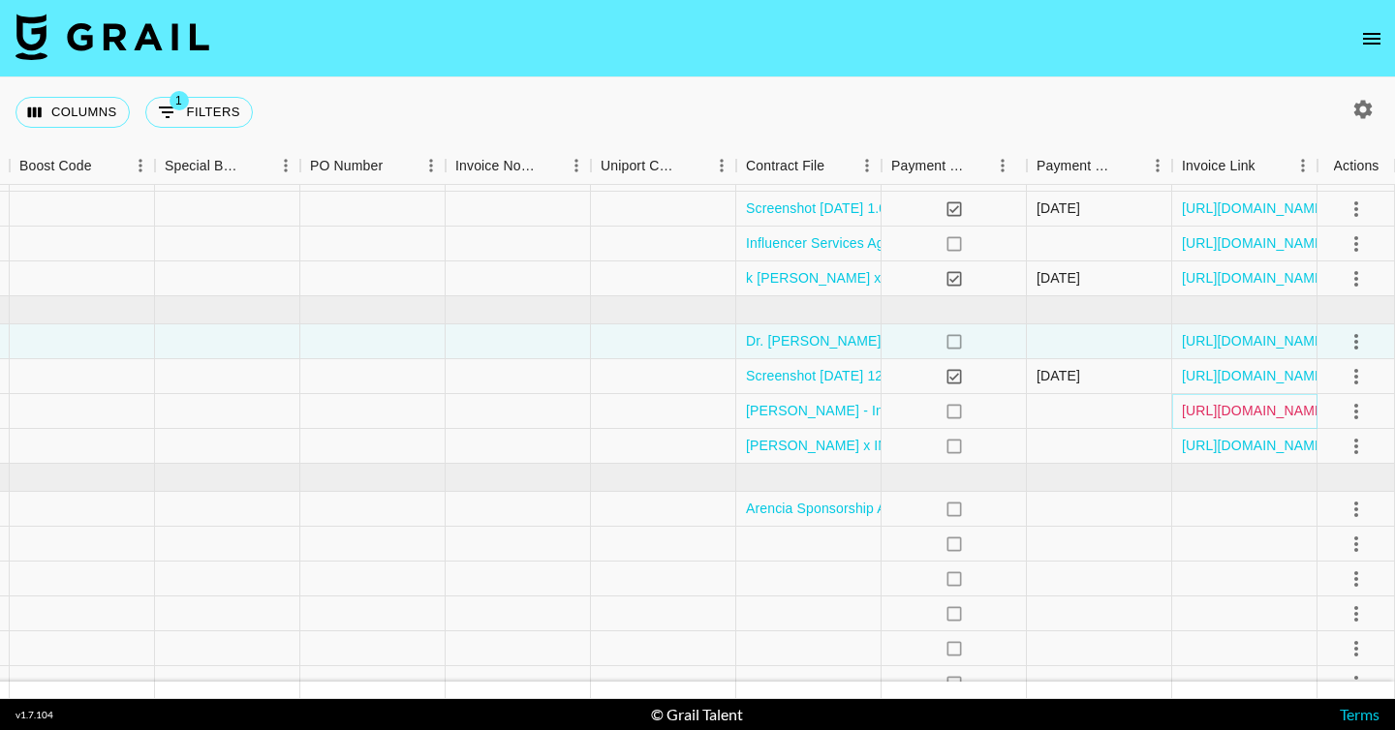
click at [1237, 415] on link "[URL][DOMAIN_NAME]" at bounding box center [1255, 410] width 146 height 19
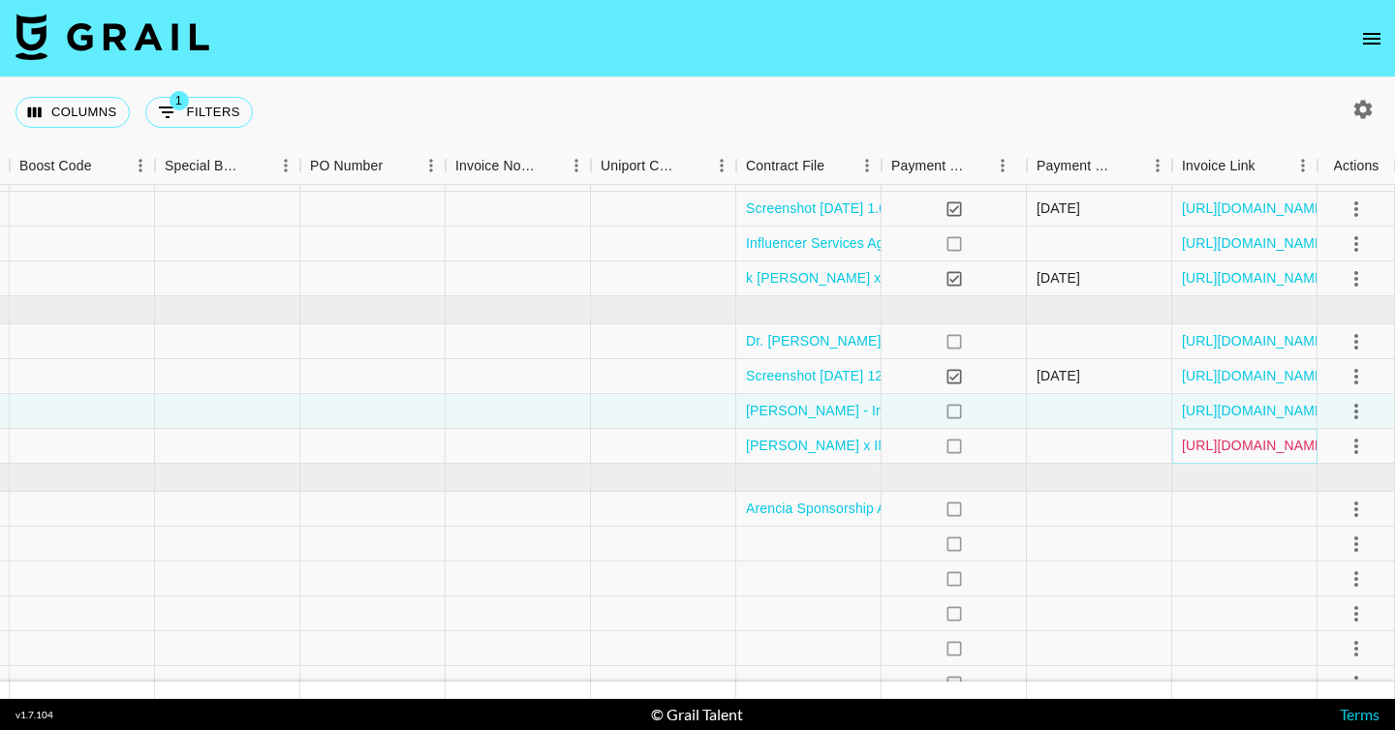
click at [1216, 443] on link "[URL][DOMAIN_NAME]" at bounding box center [1255, 445] width 146 height 19
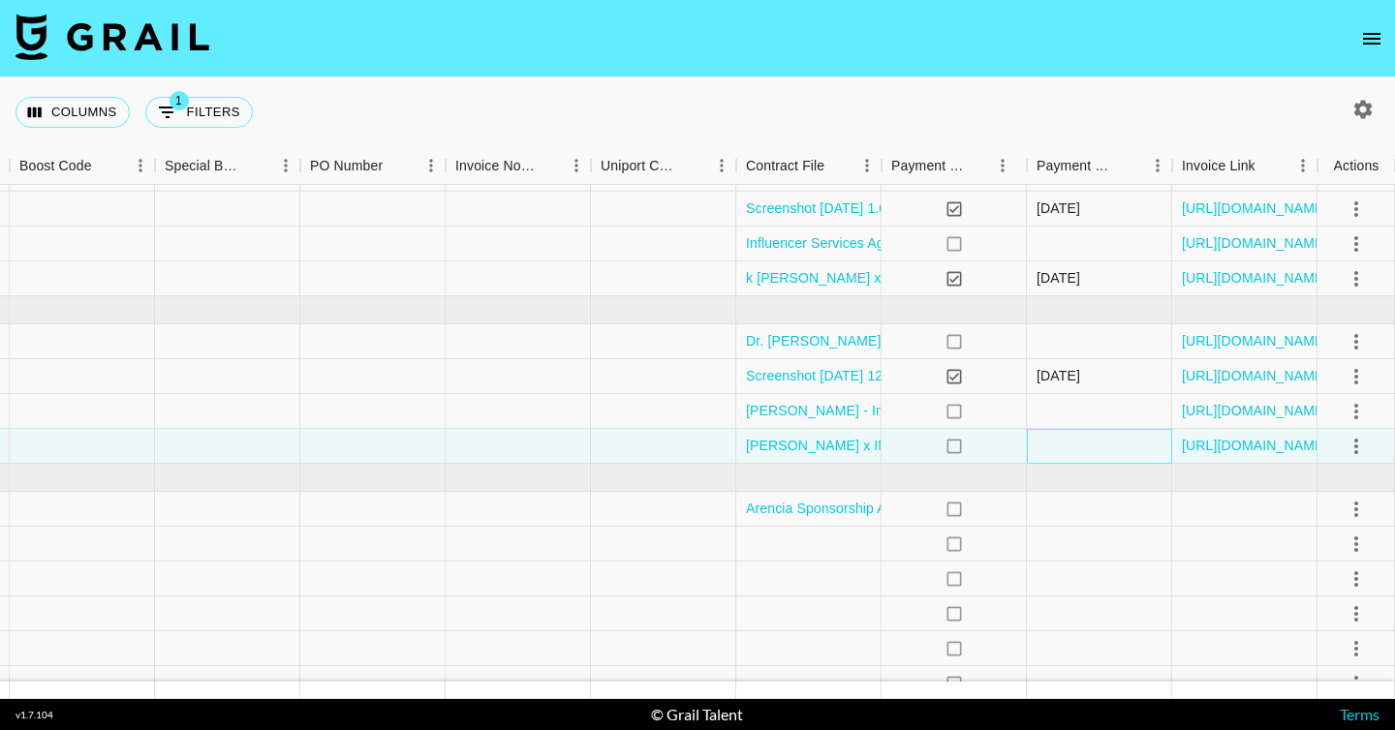
click at [1104, 448] on div at bounding box center [1099, 446] width 145 height 35
click at [1205, 456] on div "[URL][DOMAIN_NAME]" at bounding box center [1244, 446] width 145 height 35
click at [1205, 440] on link "[URL][DOMAIN_NAME]" at bounding box center [1255, 445] width 146 height 19
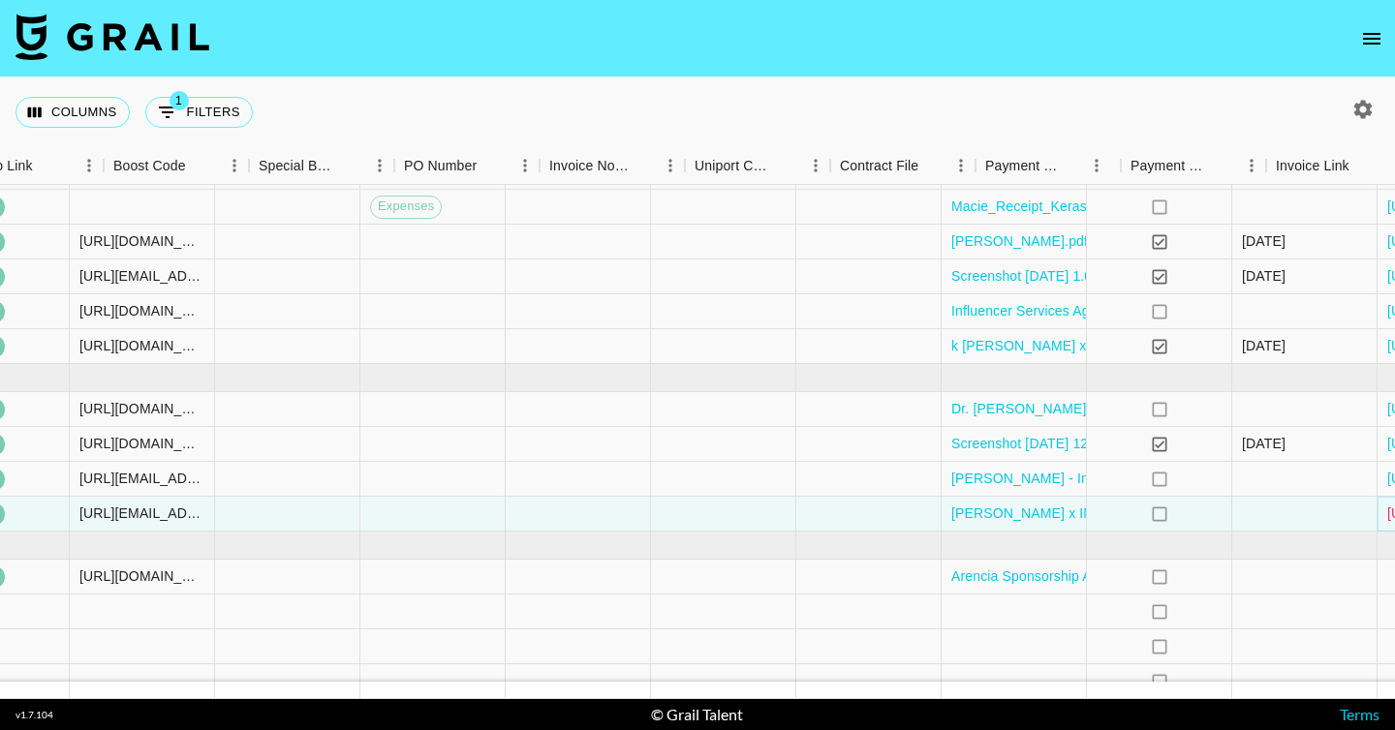
scroll to position [330, 1990]
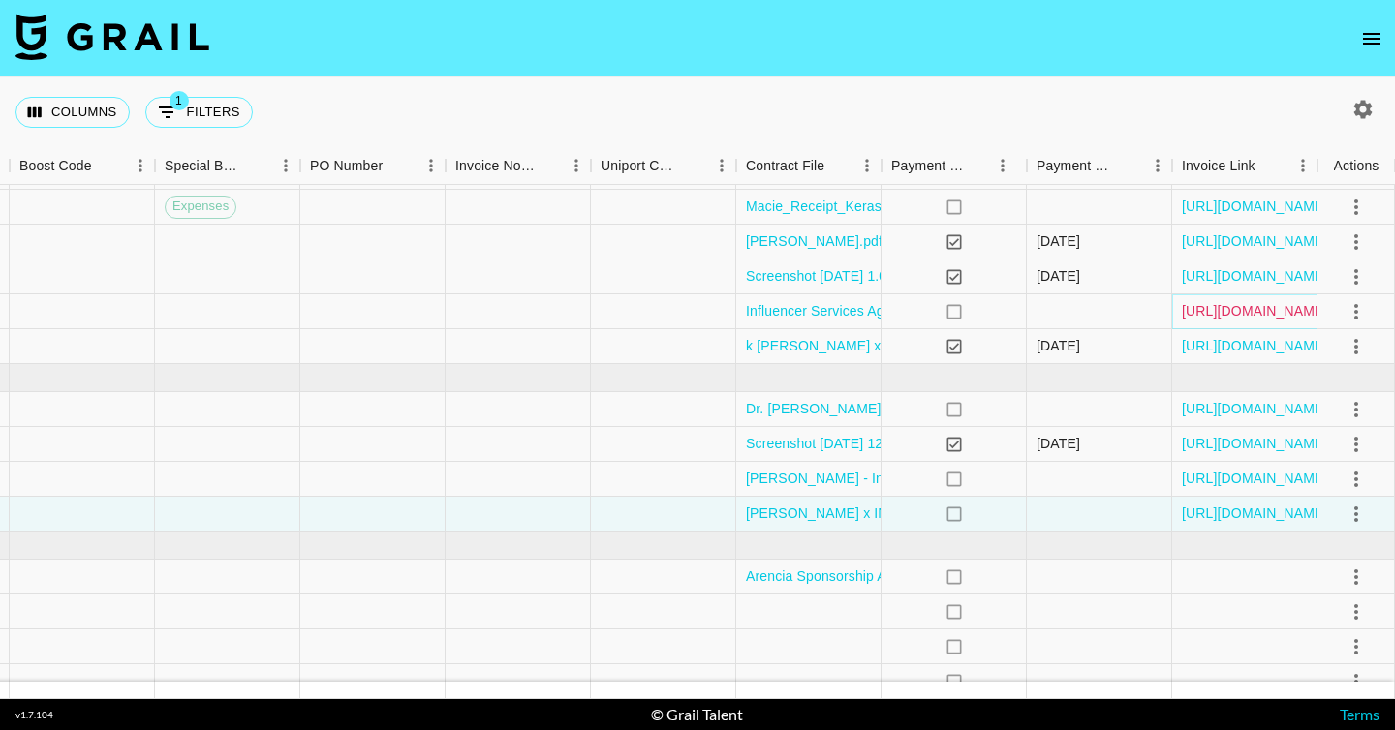
click at [1268, 311] on link "[URL][DOMAIN_NAME]" at bounding box center [1255, 310] width 146 height 19
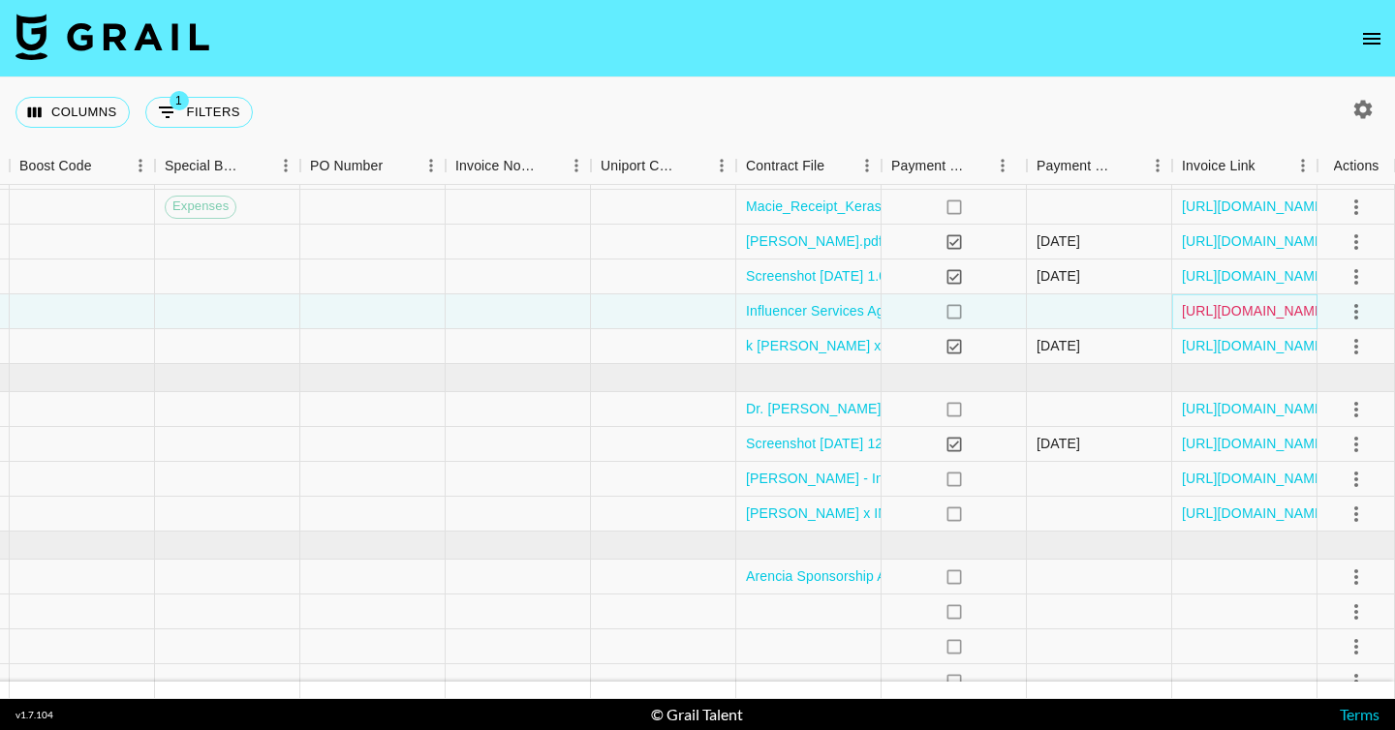
scroll to position [204, 1990]
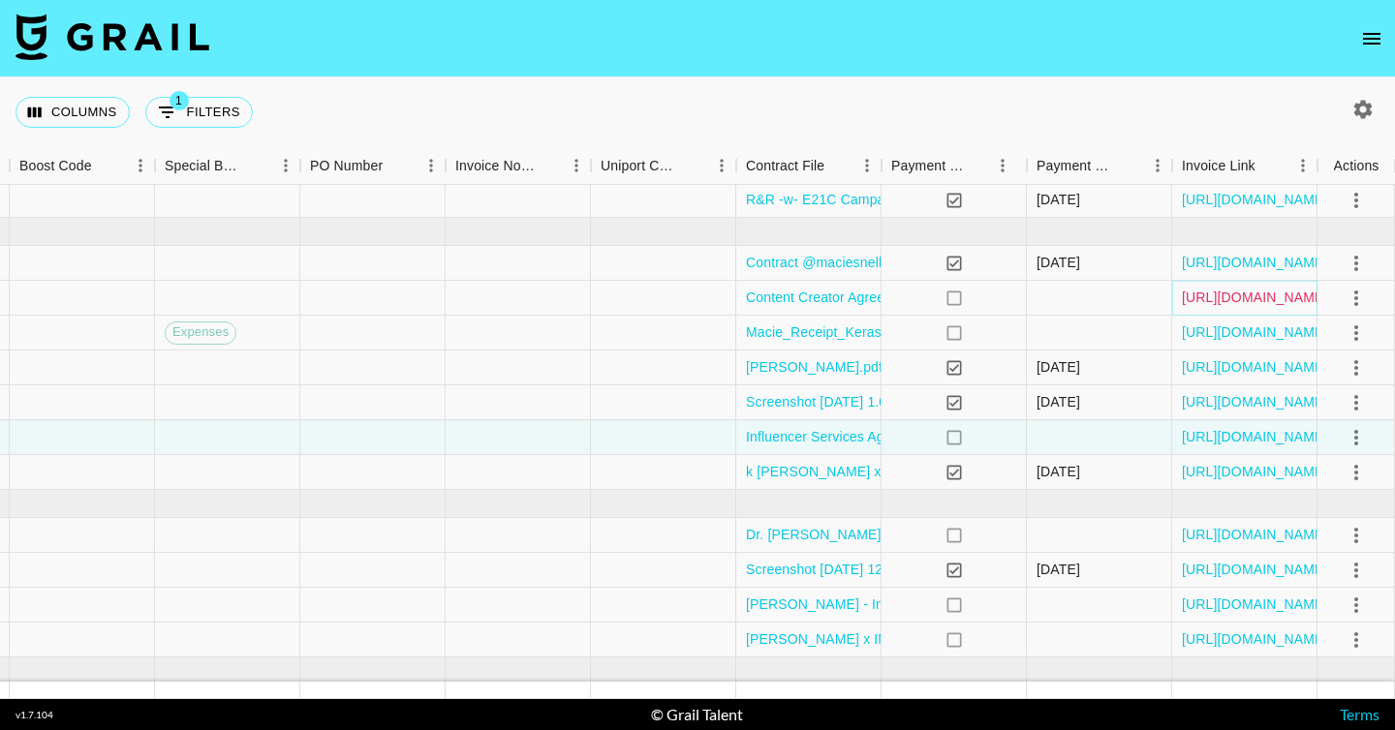
click at [1211, 301] on link "[URL][DOMAIN_NAME]" at bounding box center [1255, 297] width 146 height 19
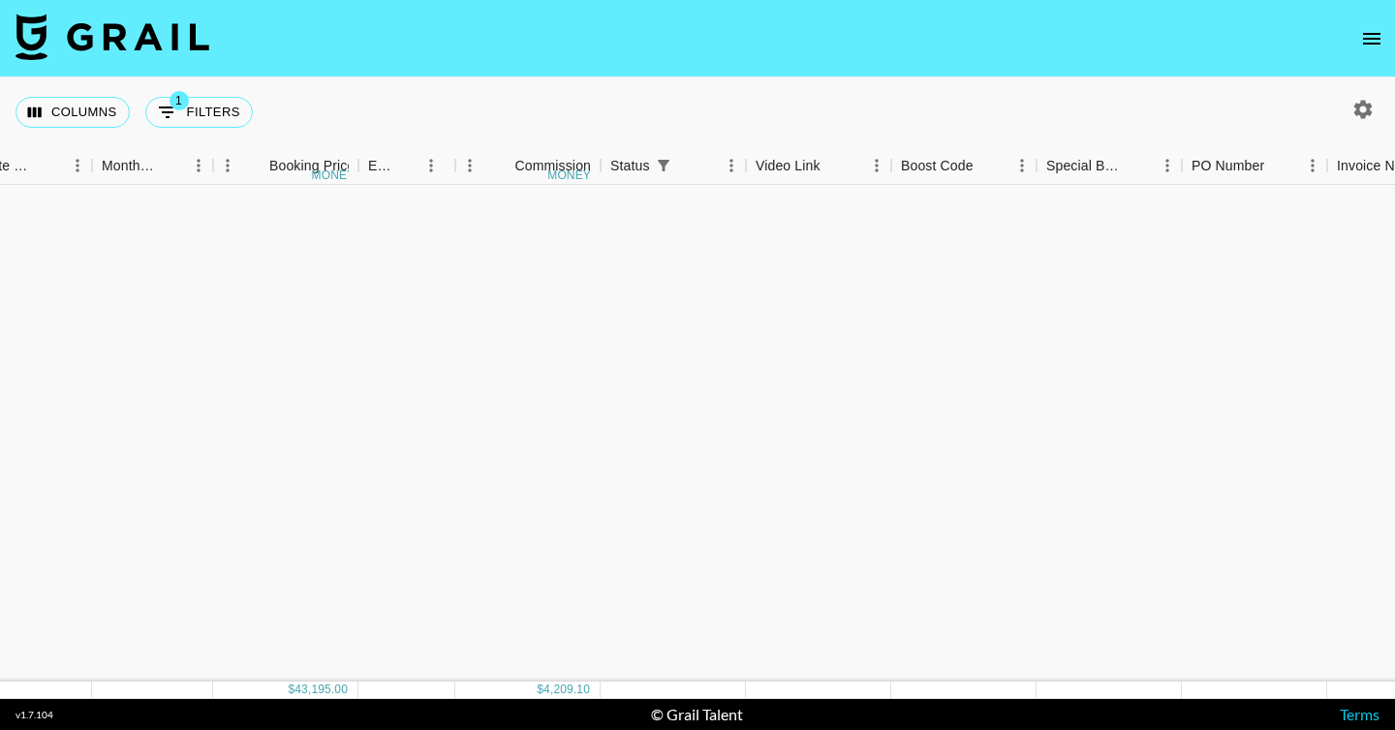
scroll to position [609, 1109]
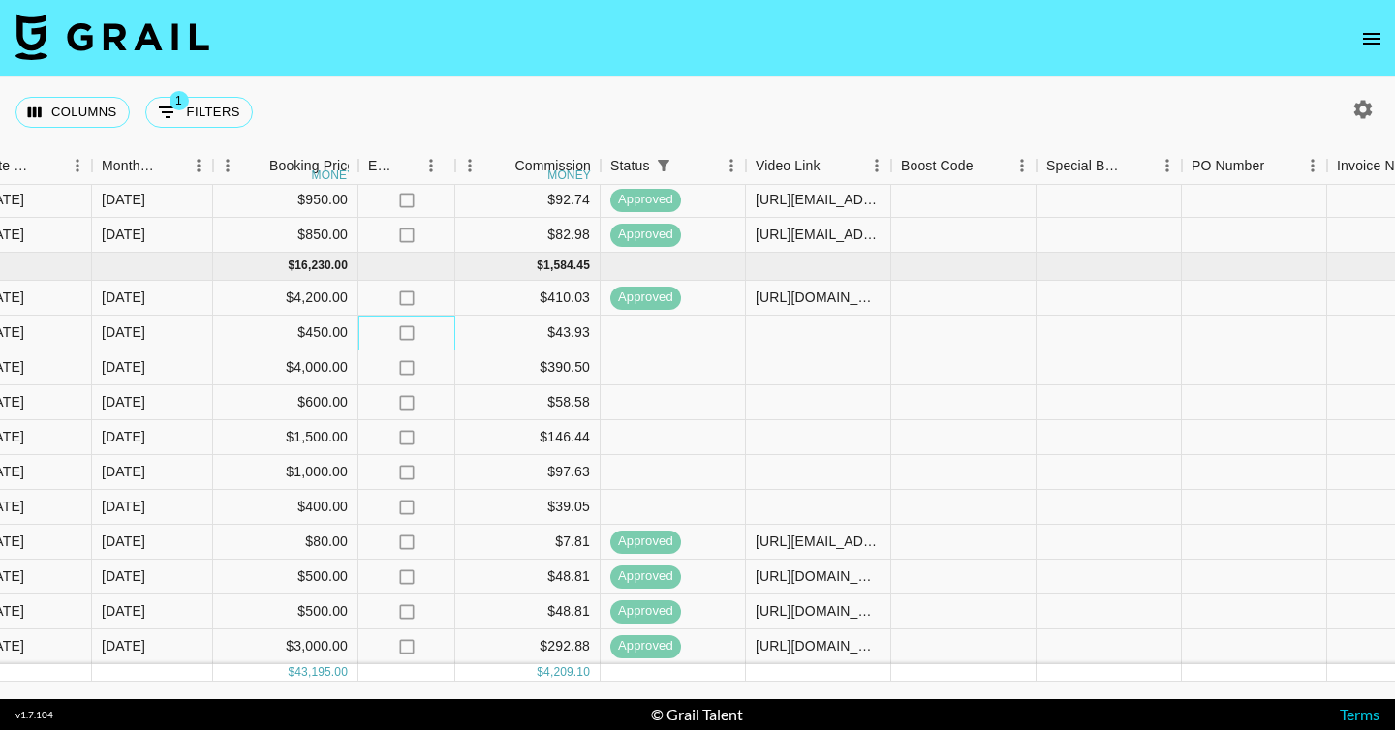
click at [404, 335] on icon "no" at bounding box center [406, 332] width 19 height 19
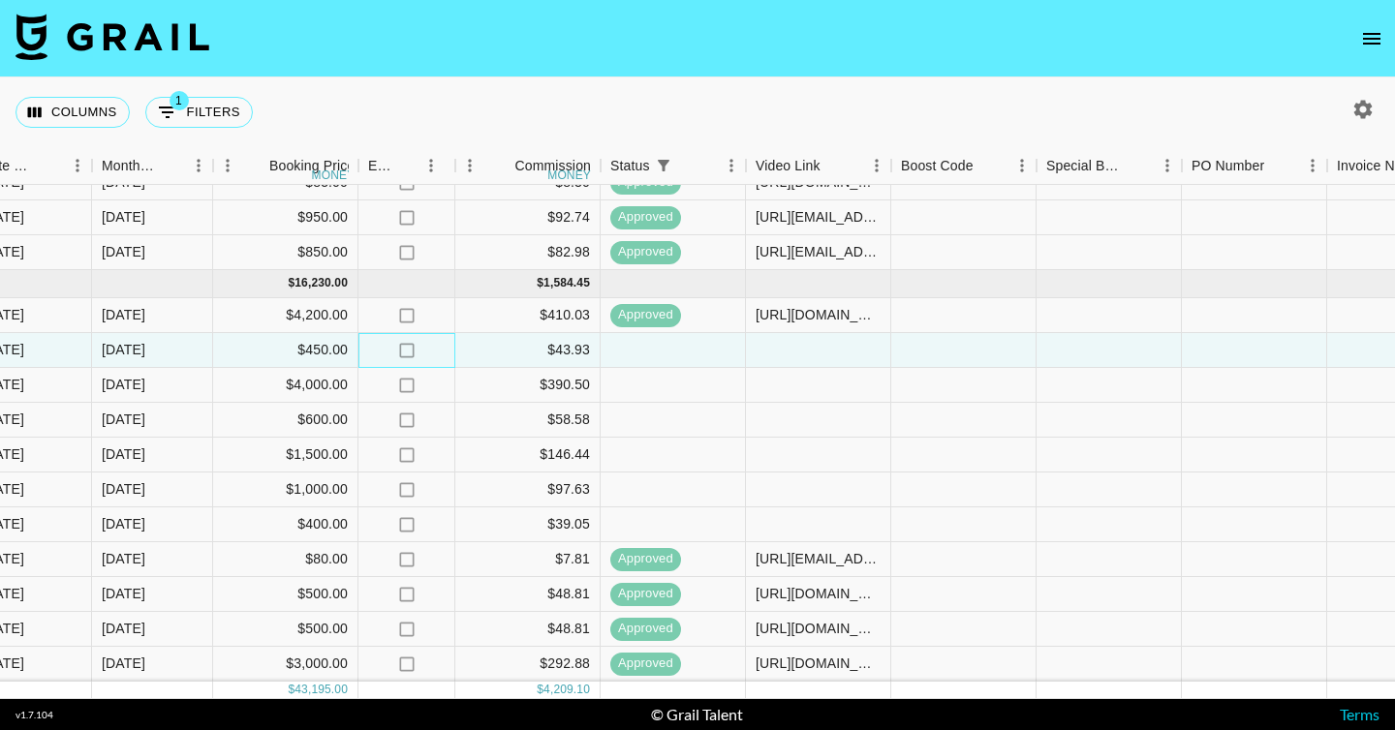
scroll to position [592, 1109]
click at [416, 348] on icon "no" at bounding box center [406, 350] width 19 height 19
click at [519, 426] on div "$58.58" at bounding box center [527, 420] width 145 height 35
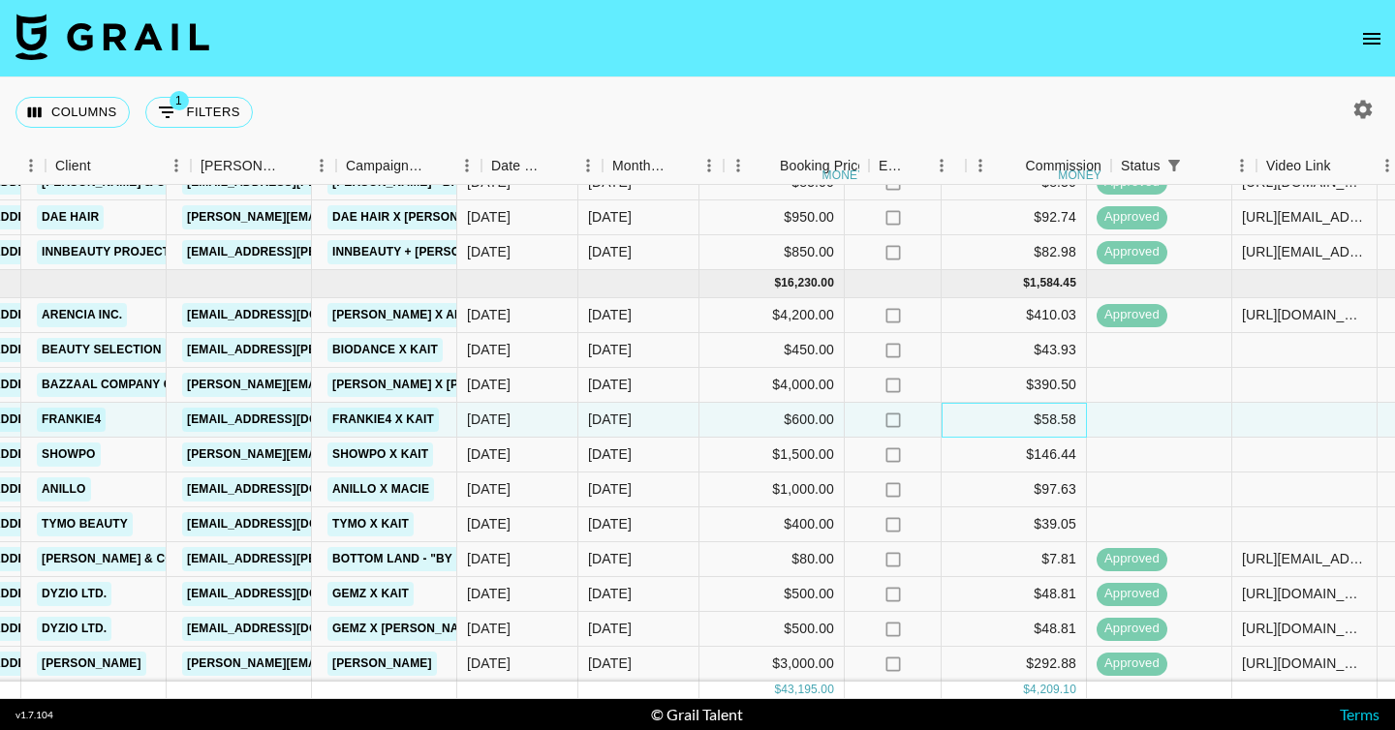
scroll to position [592, 634]
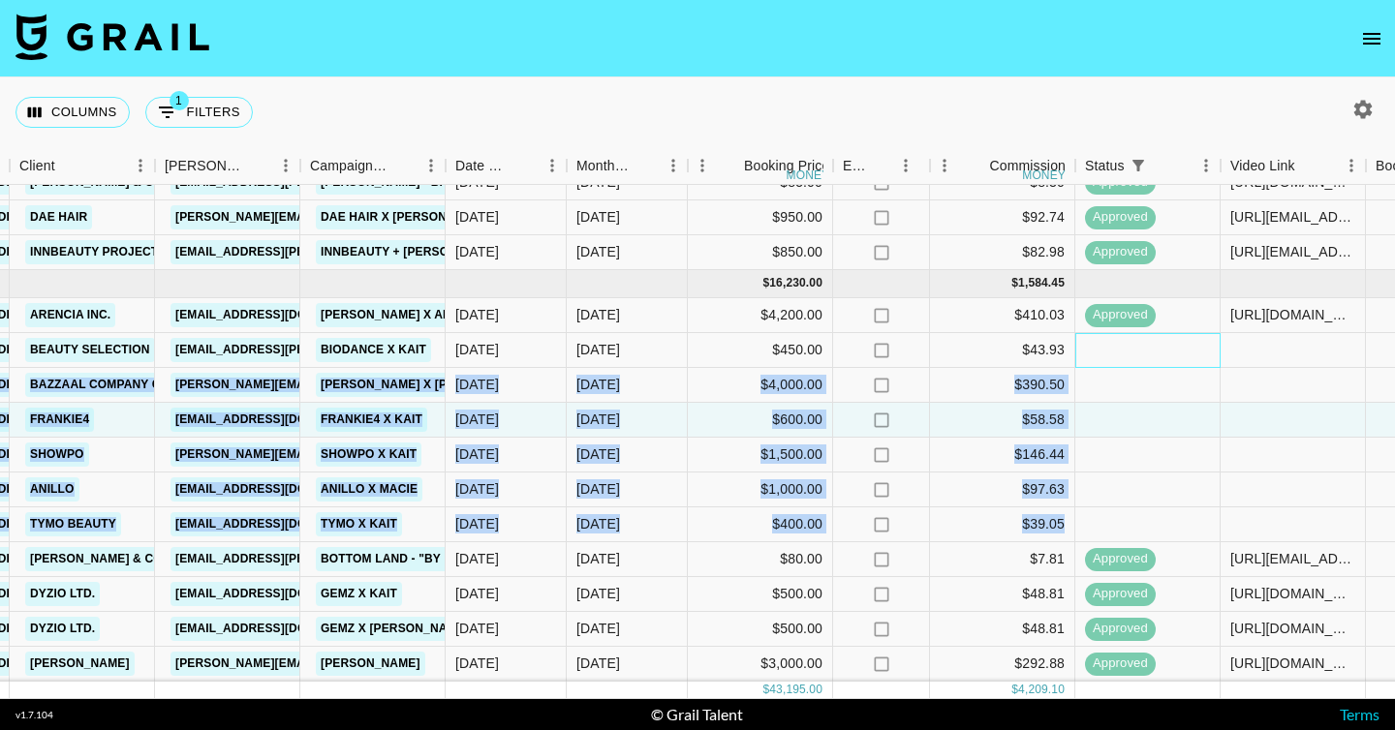
drag, startPoint x: 1104, startPoint y: 358, endPoint x: 1114, endPoint y: 524, distance: 165.9
click at [1114, 524] on div "[DATE] ( 4 ) $ 2,385.00 $ 232.84 recwV5xUMyATTBZrj liesbethdkesel [EMAIL_ADDRES…" at bounding box center [1058, 392] width 3385 height 579
click at [1114, 524] on div at bounding box center [1147, 525] width 145 height 35
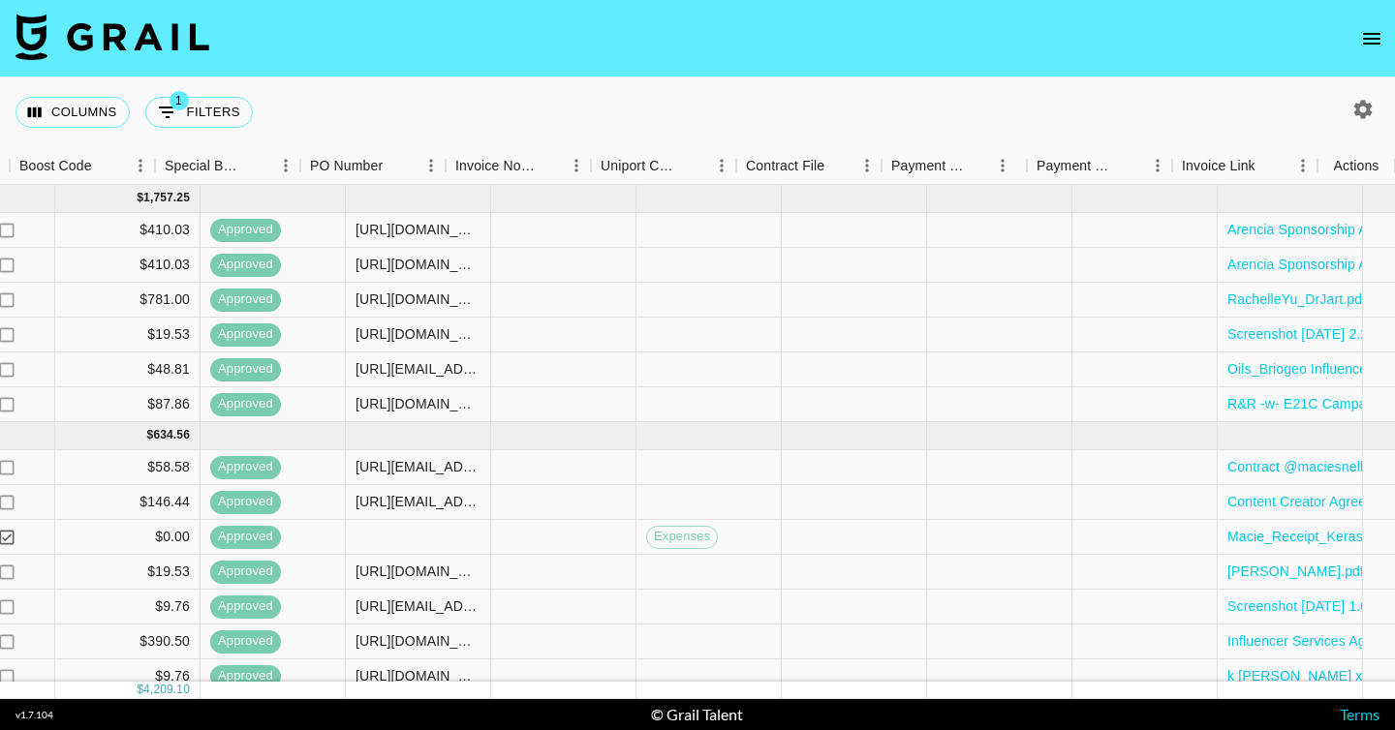
scroll to position [0, 1990]
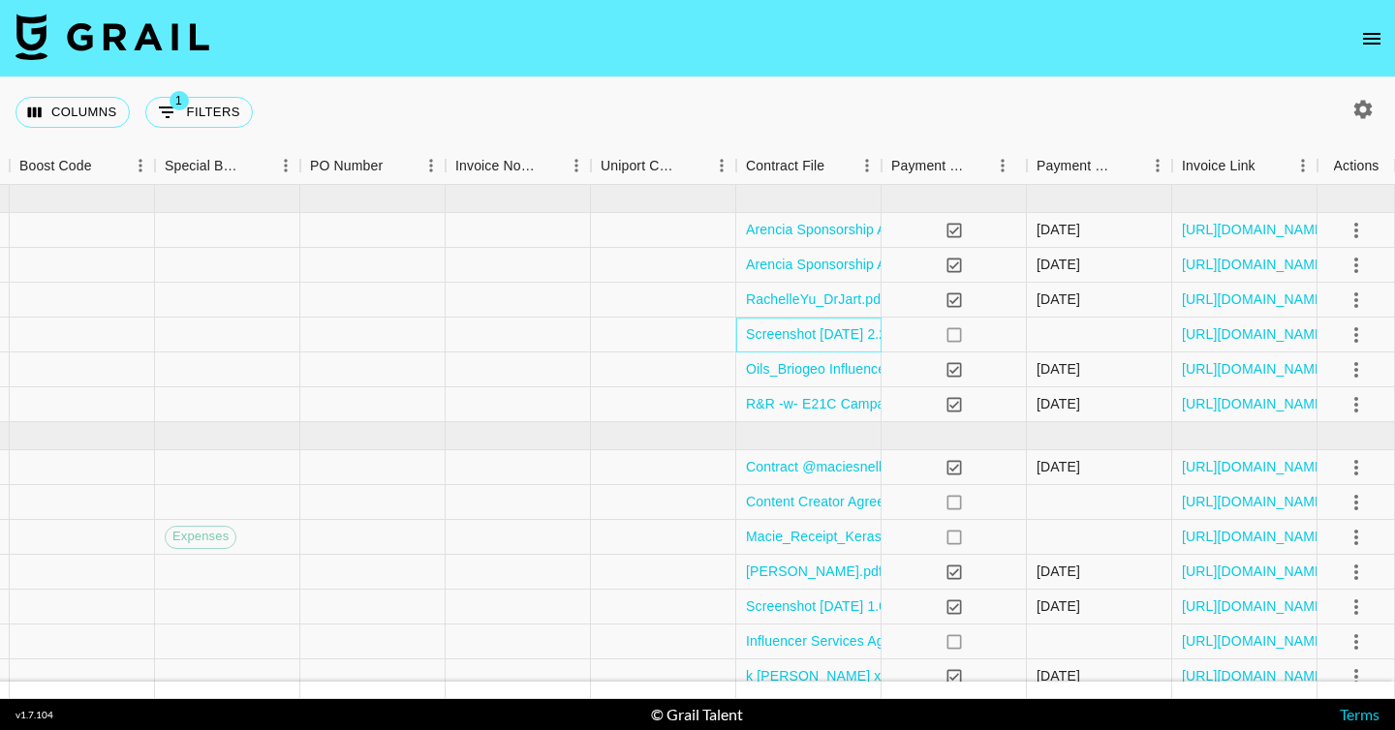
click at [842, 344] on div "Screenshot [DATE] 2.23.47 PM.png" at bounding box center [808, 335] width 145 height 35
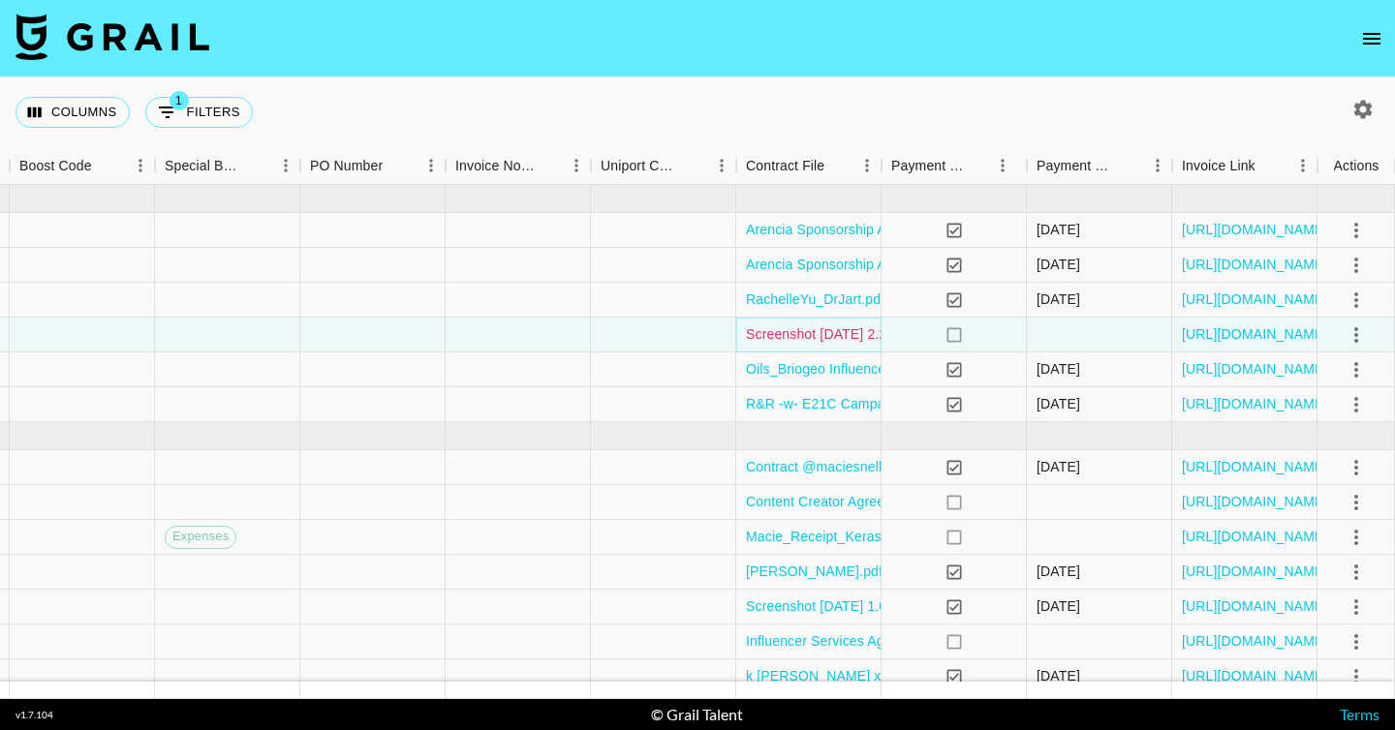
click at [841, 338] on link "Screenshot [DATE] 2.23.47 PM.png" at bounding box center [854, 333] width 217 height 19
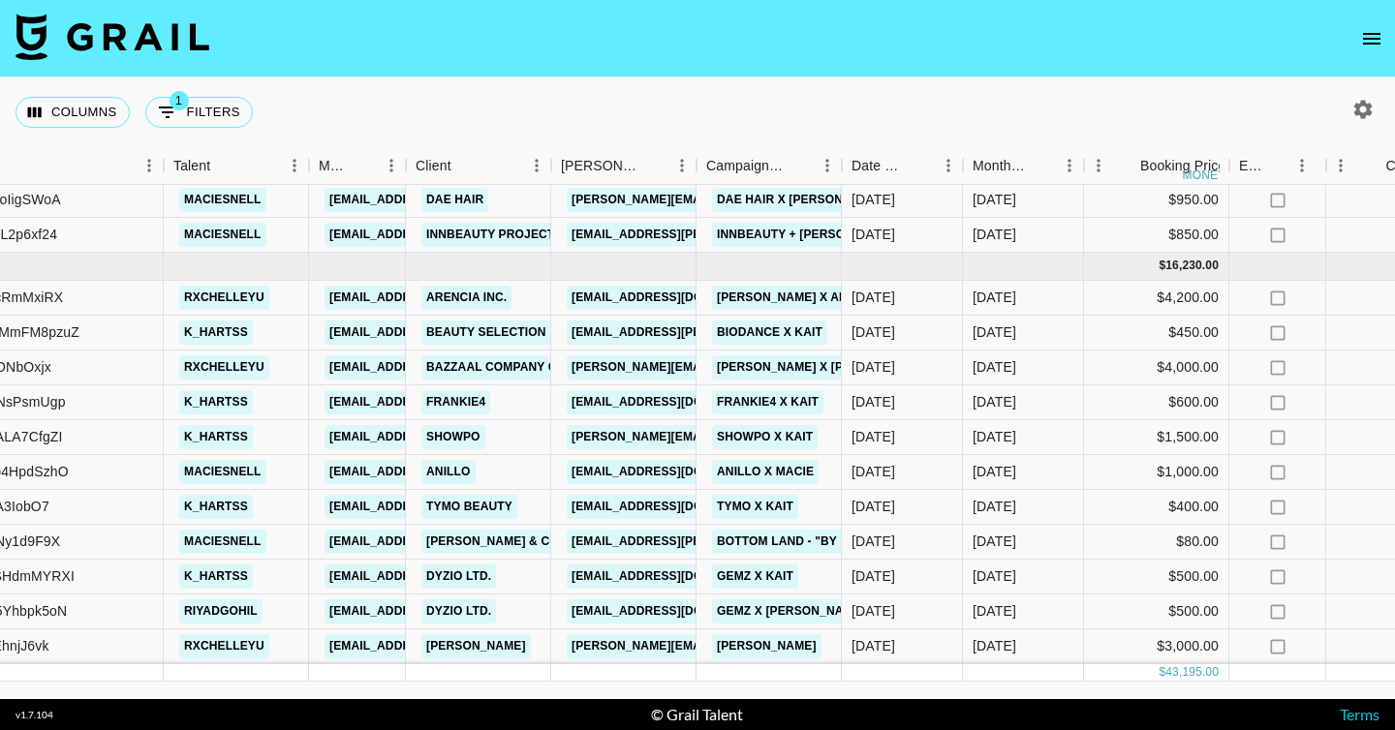
scroll to position [0, 238]
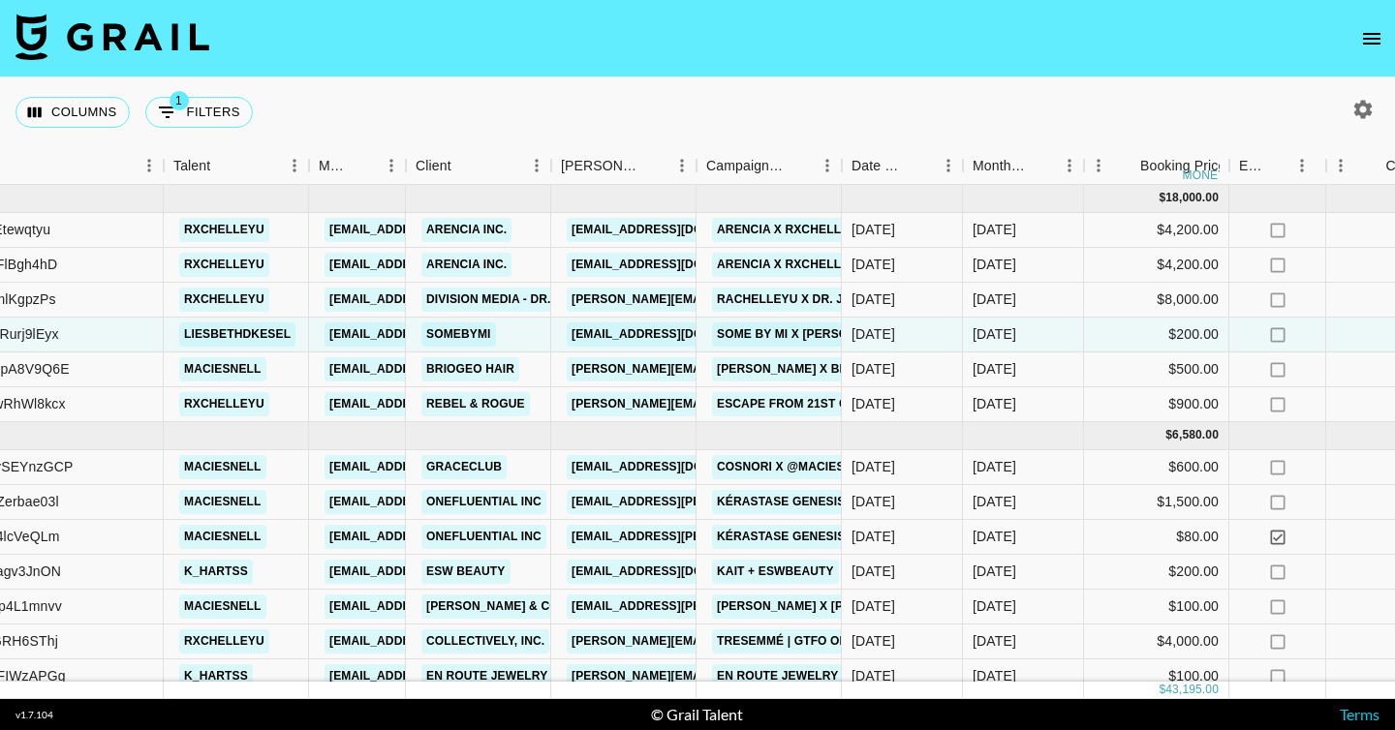
click at [1368, 36] on icon "open drawer" at bounding box center [1371, 38] width 23 height 23
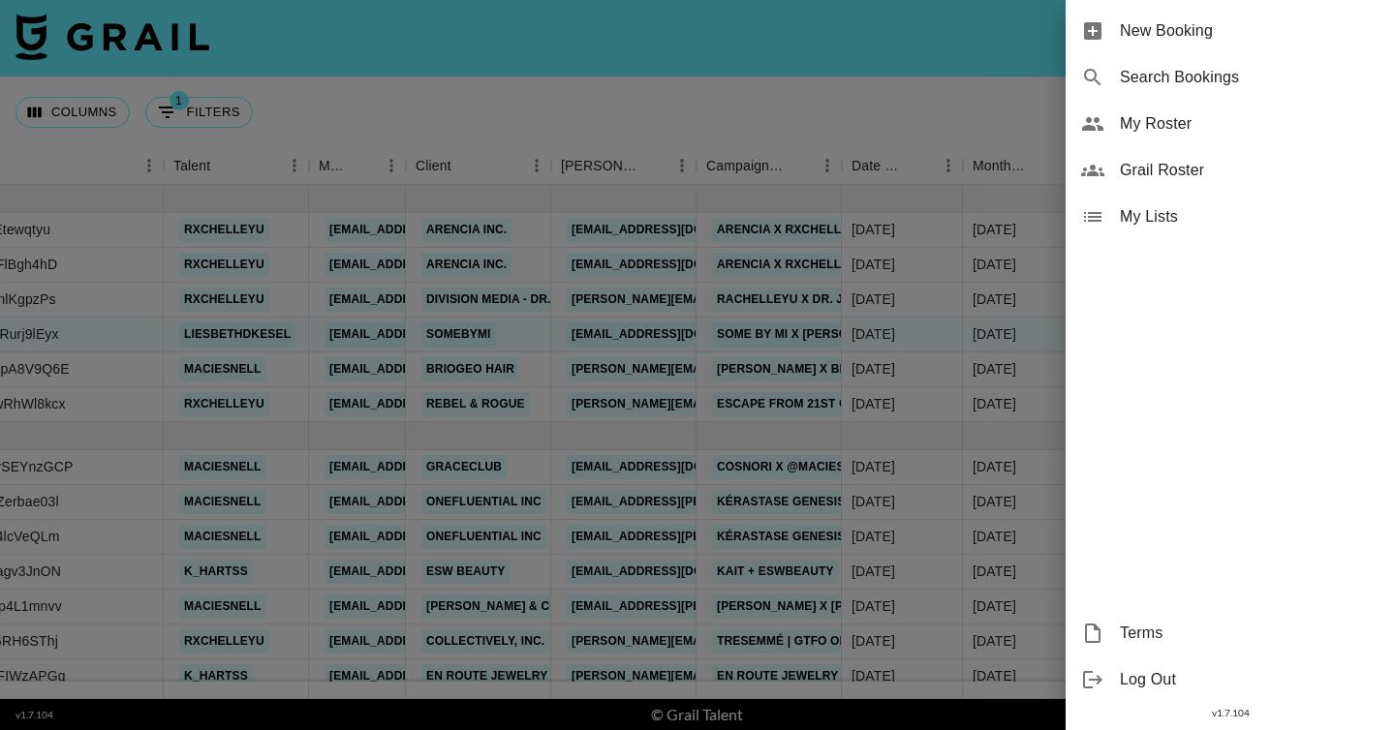
click at [970, 102] on div at bounding box center [697, 365] width 1395 height 730
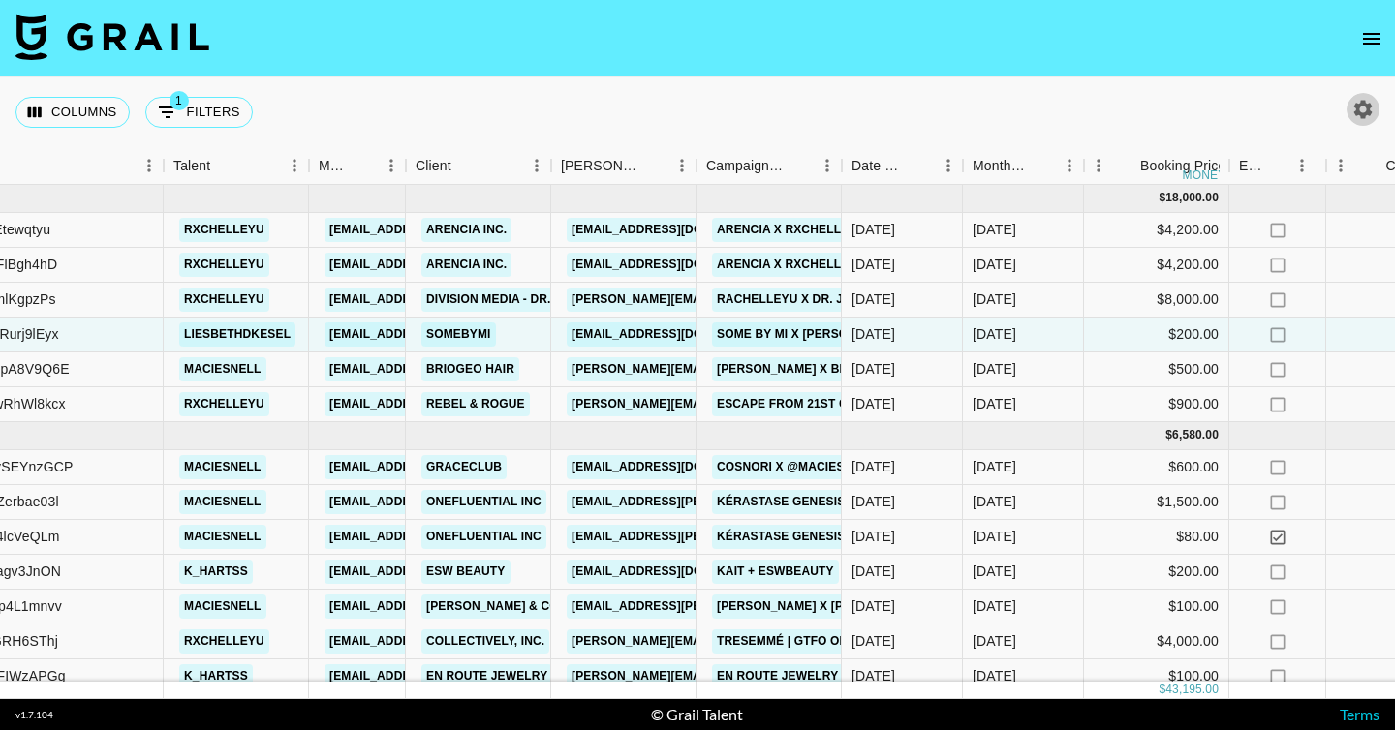
click at [1365, 108] on icon "button" at bounding box center [1362, 109] width 23 height 23
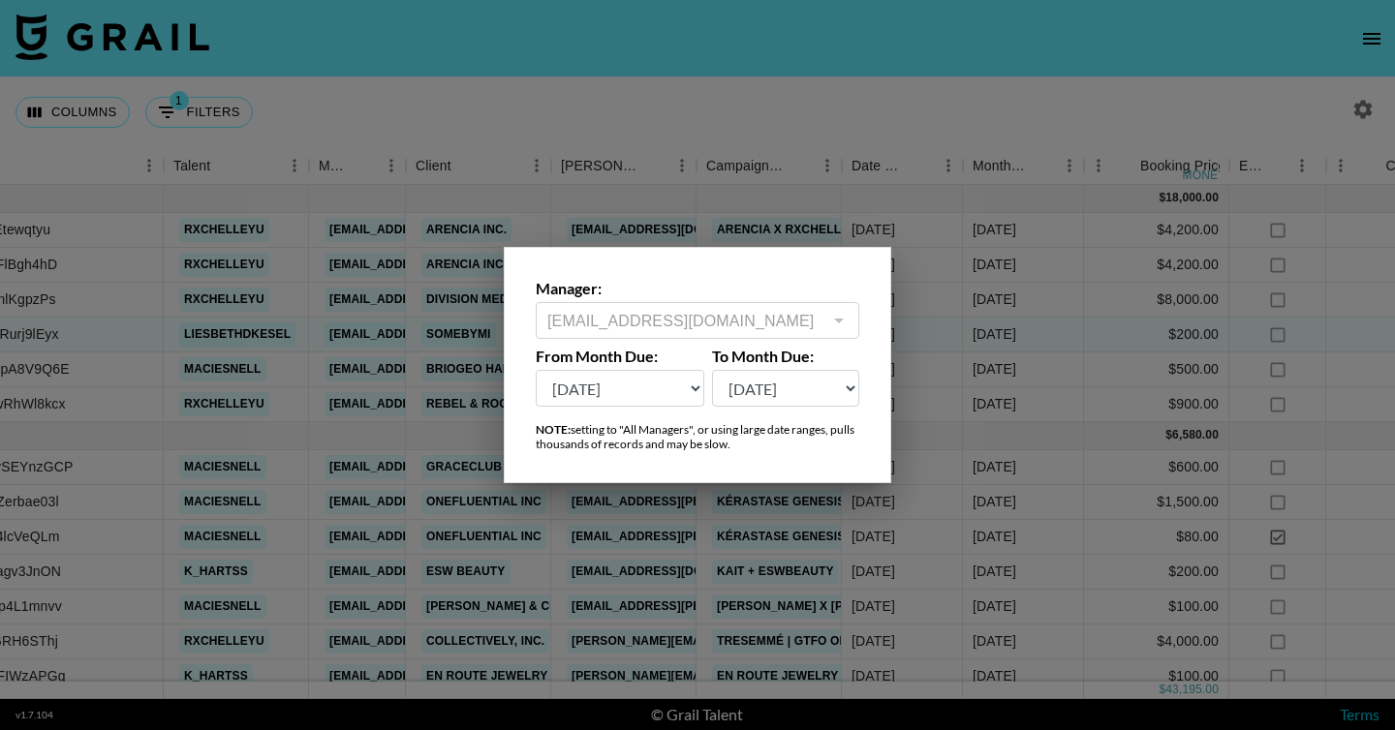
click at [659, 390] on select "[DATE] Aug '[DATE] Jun '[DATE] Apr '[DATE] Feb '[DATE] Dec '[DATE] Oct '[DATE] …" at bounding box center [620, 388] width 169 height 37
select select "[DATE]"
click at [536, 370] on select "[DATE] Aug '[DATE] Jun '[DATE] Apr '[DATE] Feb '[DATE] Dec '[DATE] Oct '[DATE] …" at bounding box center [620, 388] width 169 height 37
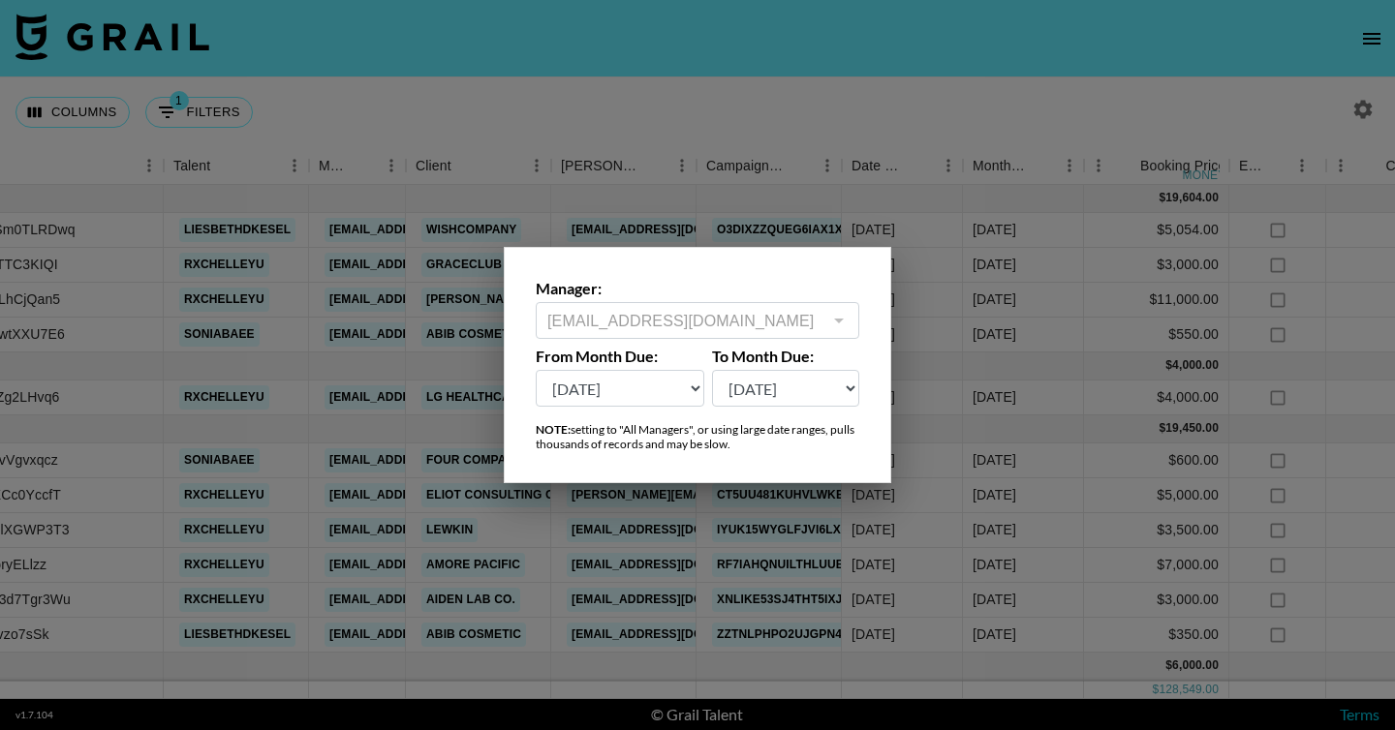
click at [776, 545] on div at bounding box center [697, 365] width 1395 height 730
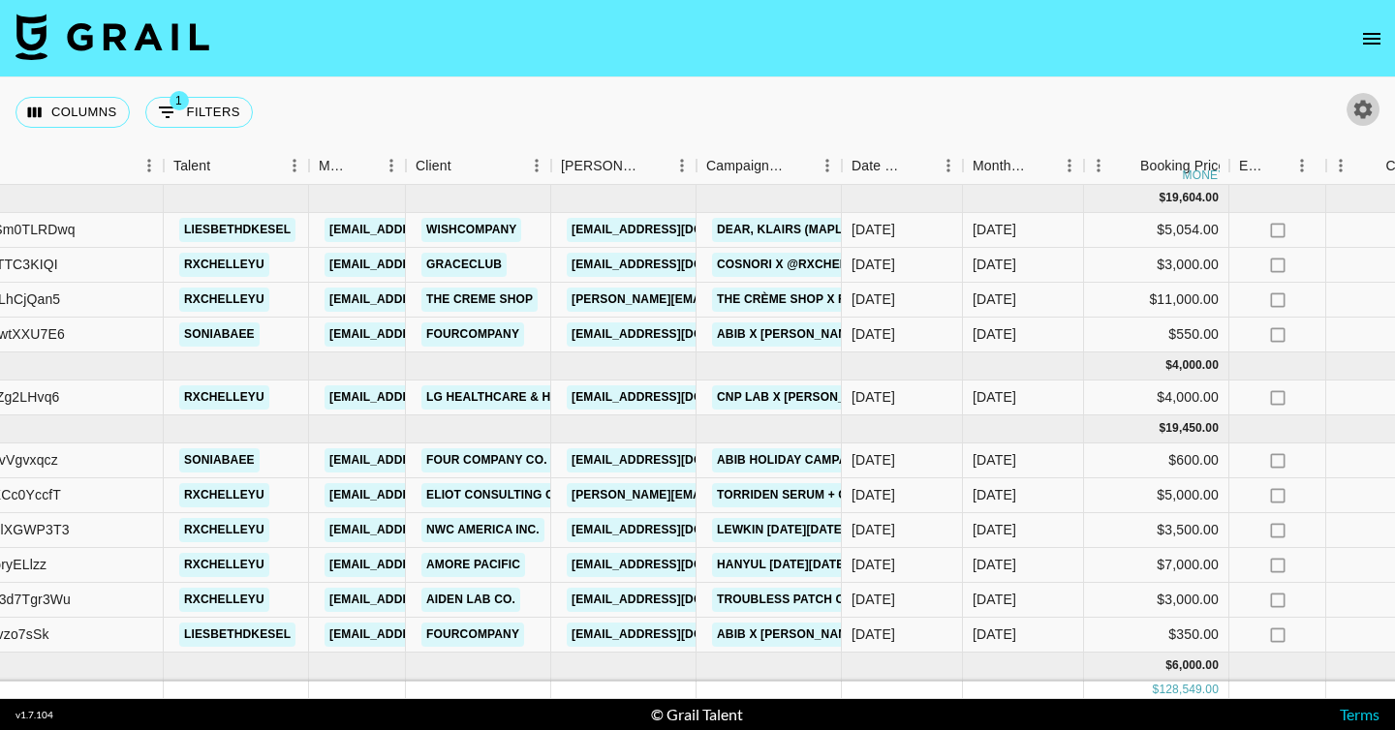
click at [1361, 108] on icon "button" at bounding box center [1362, 109] width 23 height 23
select select "[DATE]"
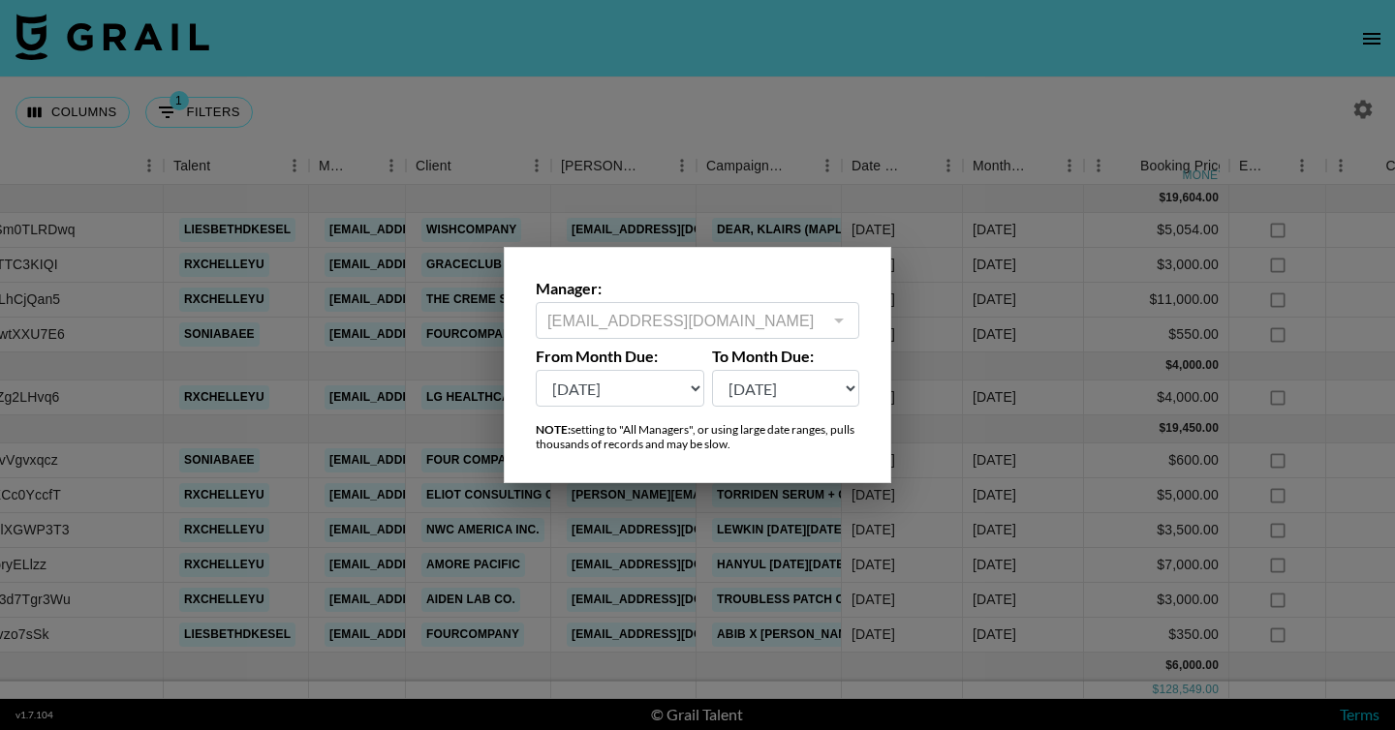
click at [769, 389] on select "[DATE] Aug '[DATE] Jun '[DATE] Apr '[DATE] Feb '[DATE] Dec '[DATE] Oct '[DATE] …" at bounding box center [786, 388] width 148 height 37
click at [712, 370] on select "[DATE] Aug '[DATE] Jun '[DATE] Apr '[DATE] Feb '[DATE] Dec '[DATE] Oct '[DATE] …" at bounding box center [786, 388] width 148 height 37
click at [791, 175] on div at bounding box center [697, 365] width 1395 height 730
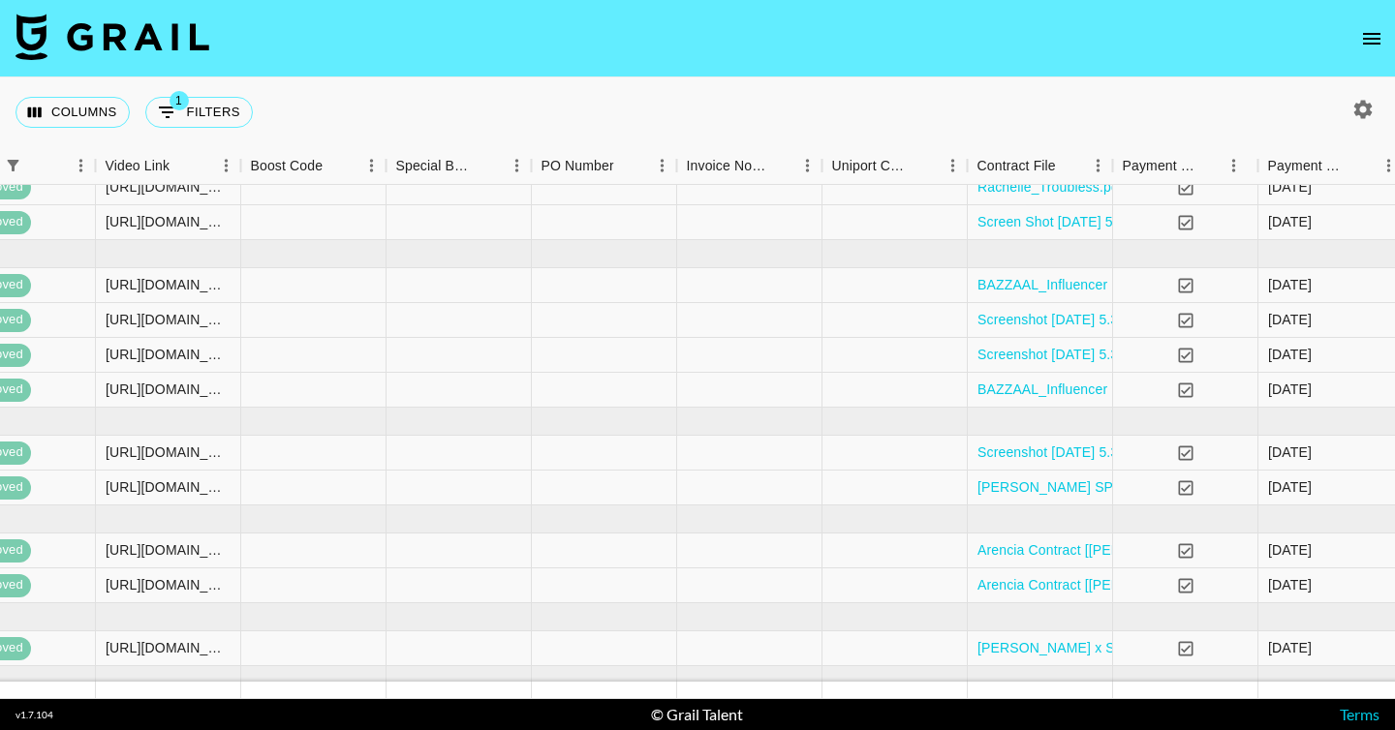
scroll to position [413, 1990]
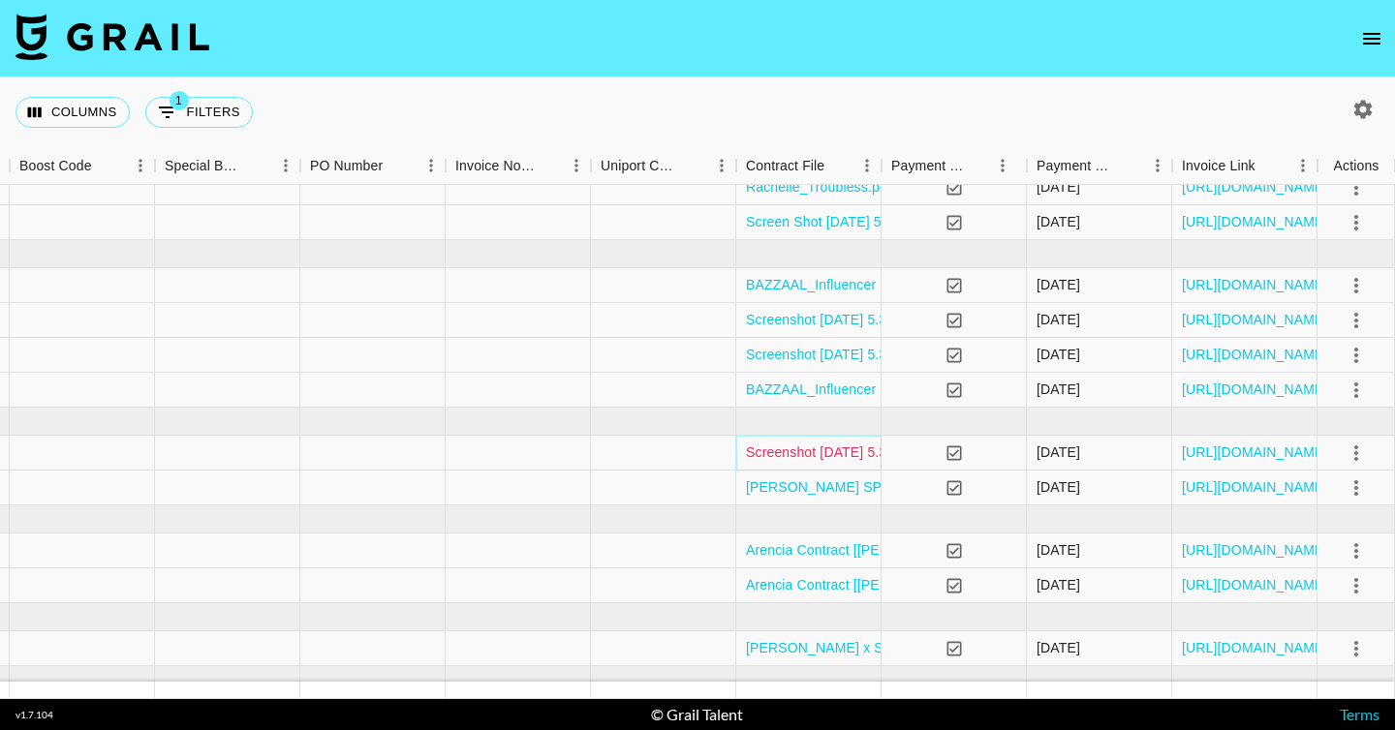
click at [818, 459] on link "Screenshot [DATE] 5.34.41 PM.png" at bounding box center [854, 452] width 217 height 19
click at [0, 0] on section "Columns 1 Filters + Booking Month Due Airtable ID Talent Manager Client [PERSON…" at bounding box center [697, 365] width 1395 height 730
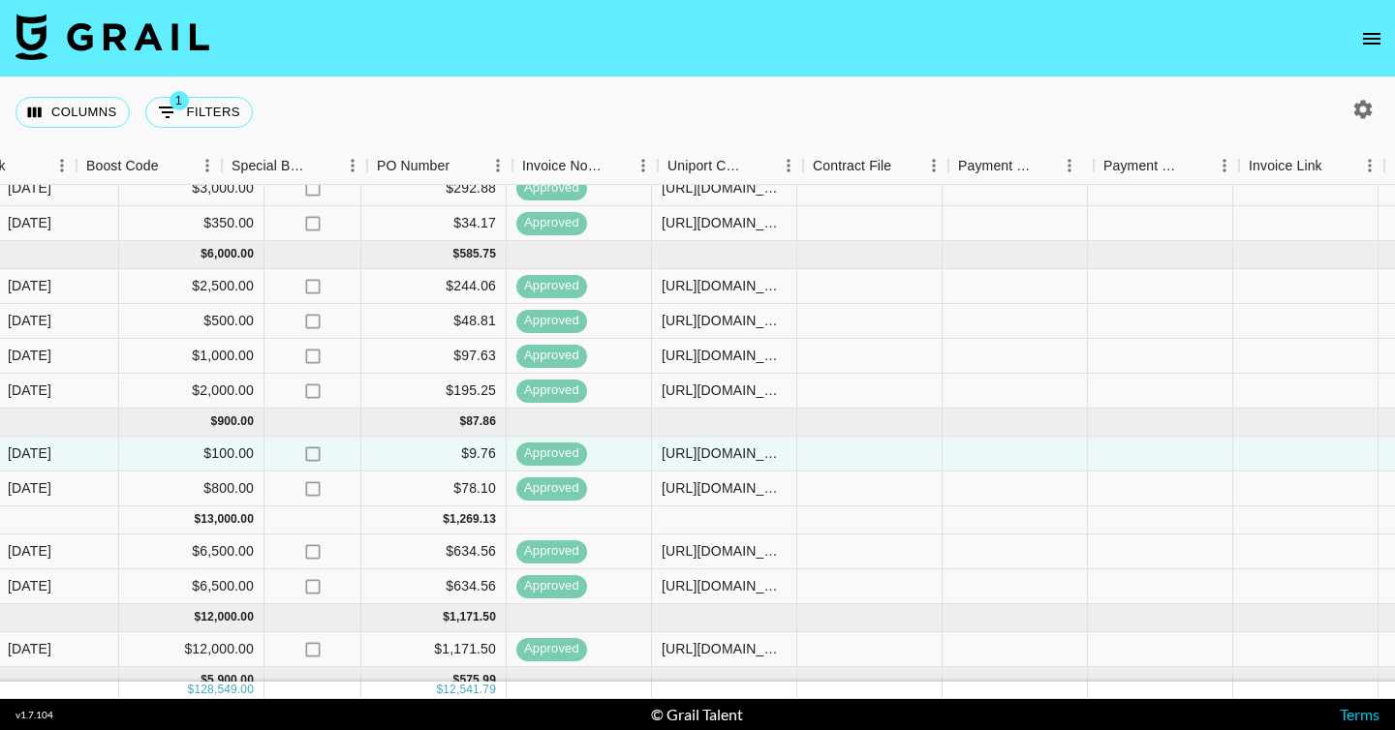
scroll to position [412, 1990]
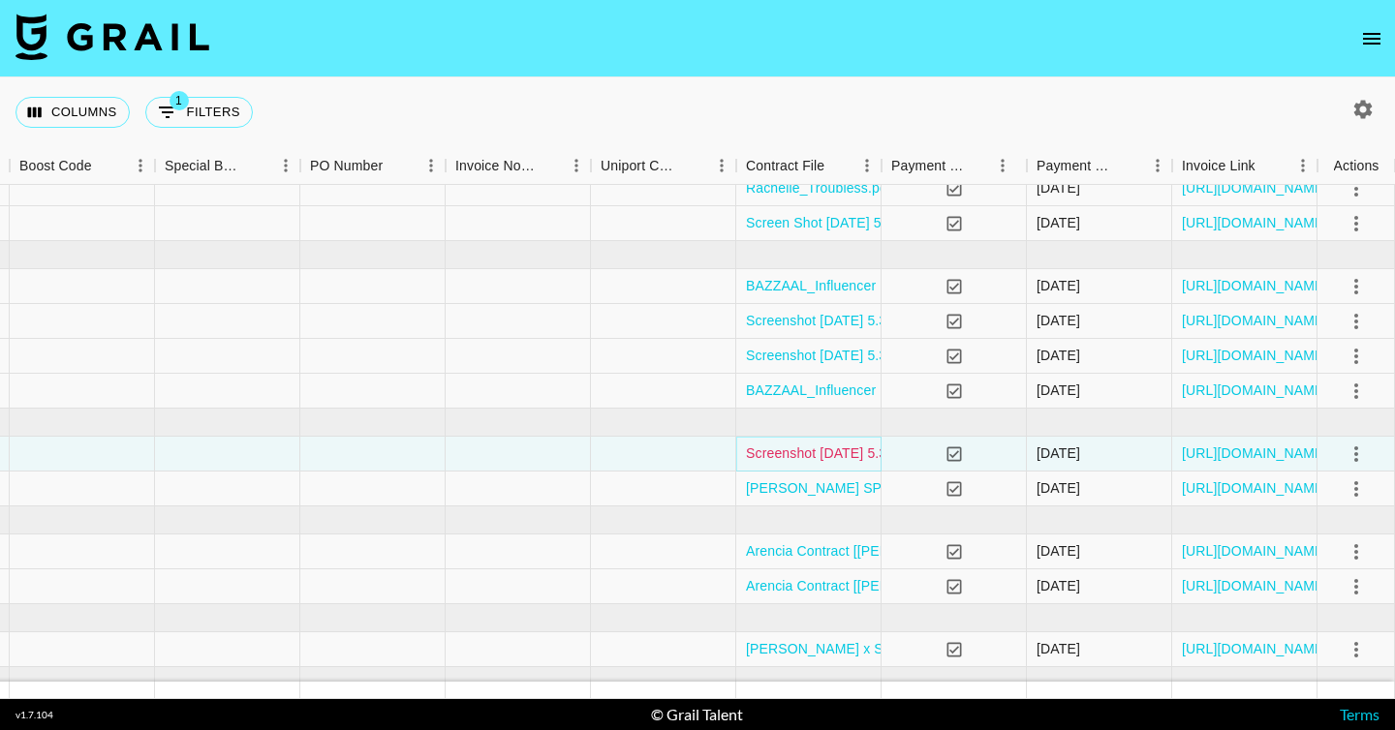
click at [842, 456] on link "Screenshot [DATE] 5.34.41 PM.png" at bounding box center [854, 453] width 217 height 19
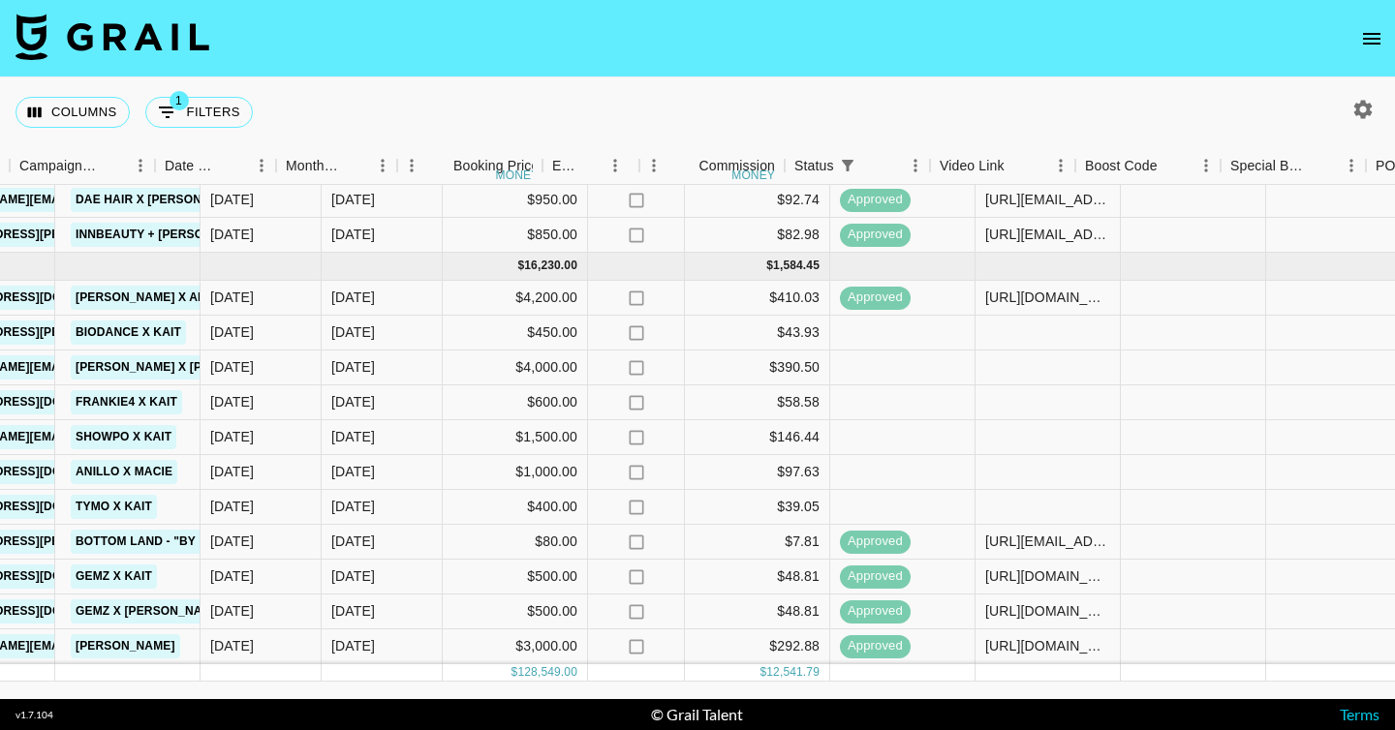
scroll to position [1664, 925]
